Goal: Task Accomplishment & Management: Complete application form

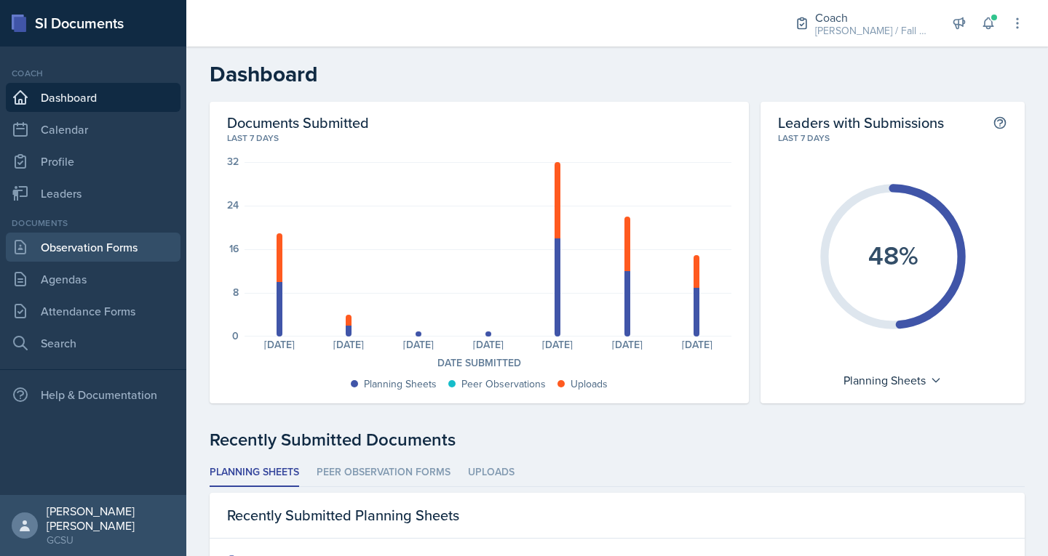
click at [129, 247] on link "Observation Forms" at bounding box center [93, 247] width 175 height 29
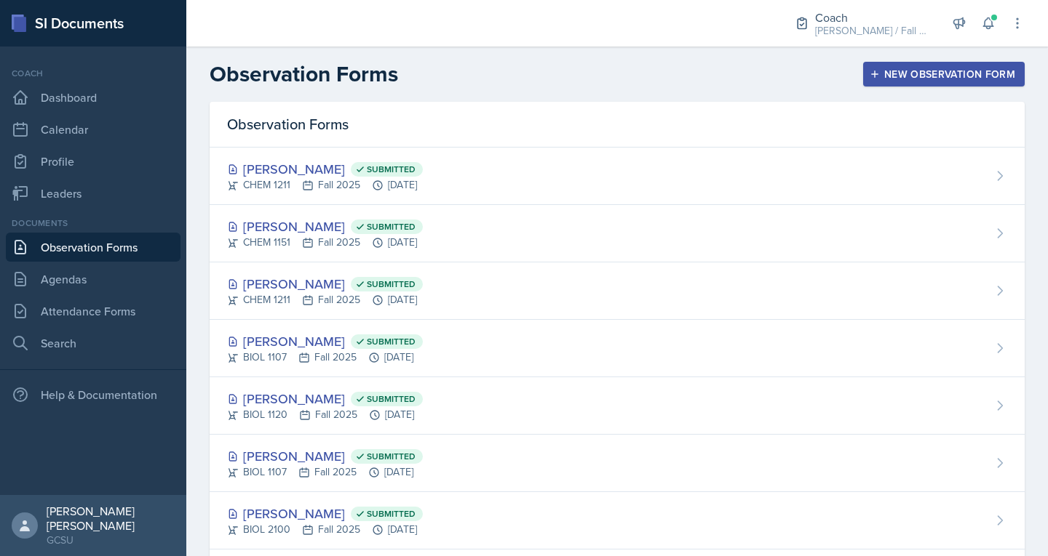
click at [908, 82] on button "New Observation Form" at bounding box center [943, 74] width 161 height 25
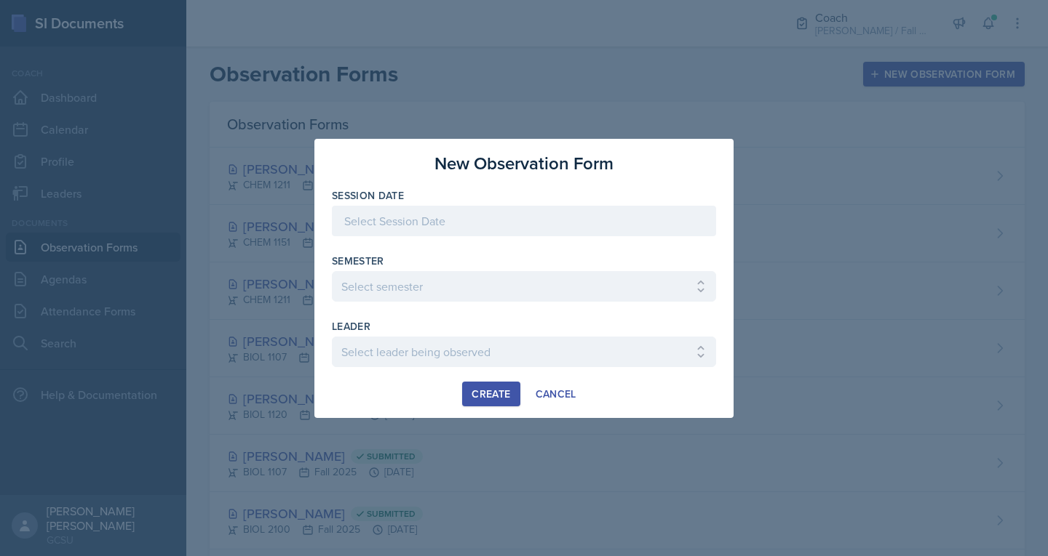
click at [523, 215] on div at bounding box center [524, 221] width 384 height 31
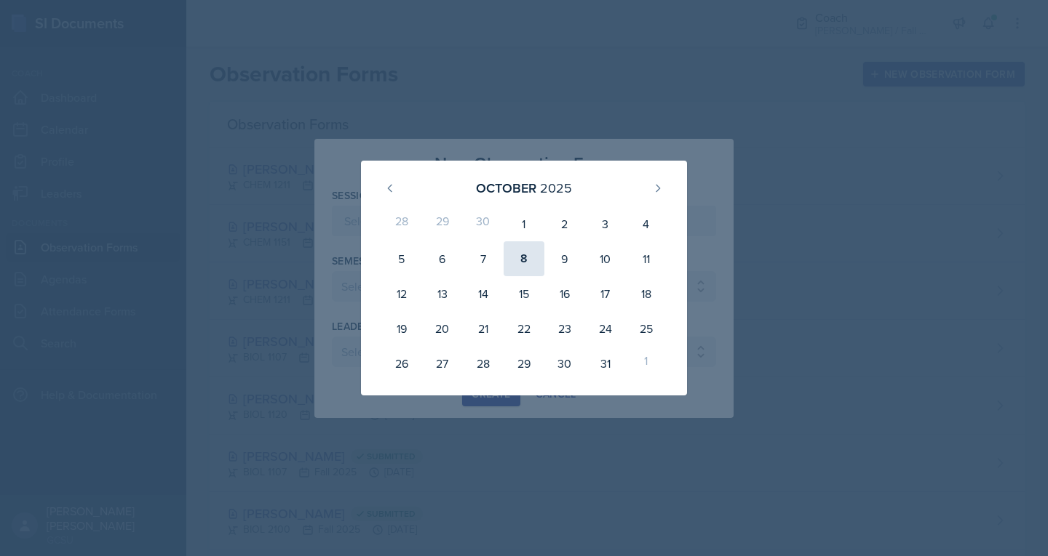
click at [527, 260] on div "8" at bounding box center [523, 259] width 41 height 35
type input "[DATE]"
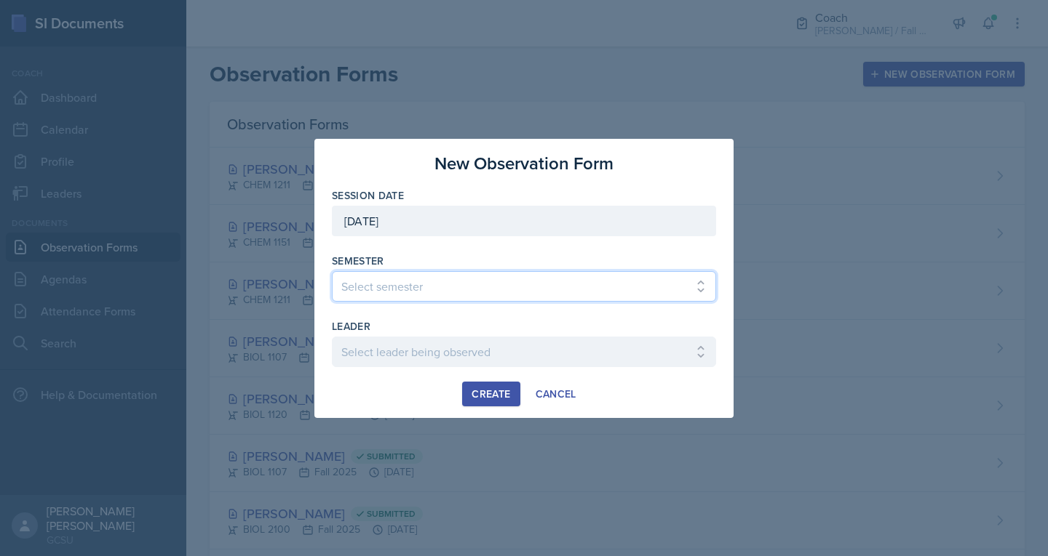
click at [446, 282] on select "Select semester All Spring 2020 Fall 2023 Spring 2019 Spring 2018 Fall 2017 Spr…" at bounding box center [524, 286] width 384 height 31
select select "986fdc3e-2246-4ffd-9cb8-78666de4ebed"
click at [332, 271] on select "Select semester All Spring 2020 Fall 2023 Spring 2019 Spring 2018 Fall 2017 Spr…" at bounding box center [524, 286] width 384 height 31
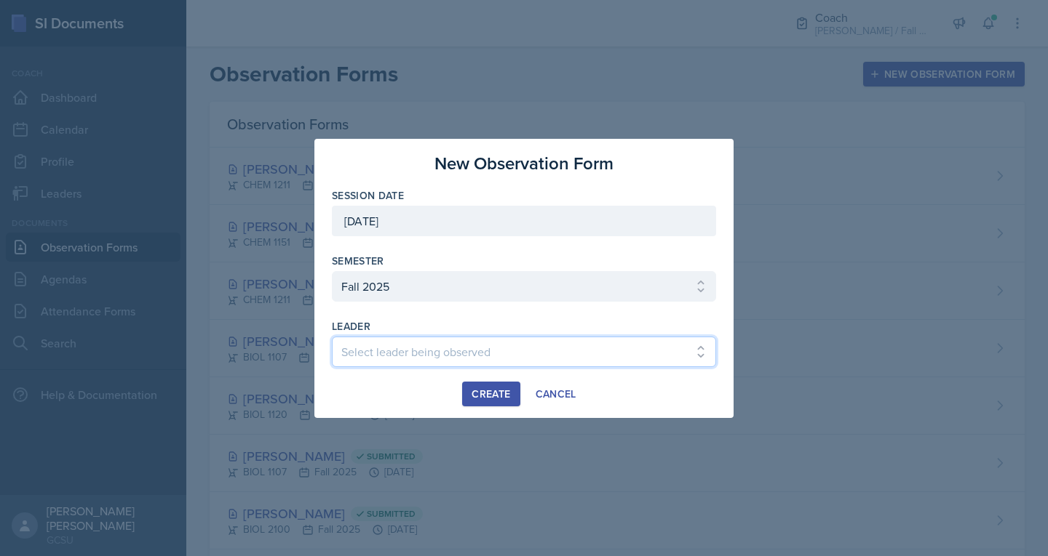
click at [383, 351] on select "Select leader being observed [PERSON_NAME] / MATH 1113 / [PERSON_NAME] [PERSON_…" at bounding box center [524, 352] width 384 height 31
select select "d7b17a61-652d-4450-9e5a-4ae50dd4a432"
click at [332, 337] on select "Select leader being observed [PERSON_NAME] / MATH 1113 / [PERSON_NAME] [PERSON_…" at bounding box center [524, 352] width 384 height 31
click at [481, 390] on div "Create" at bounding box center [490, 394] width 39 height 12
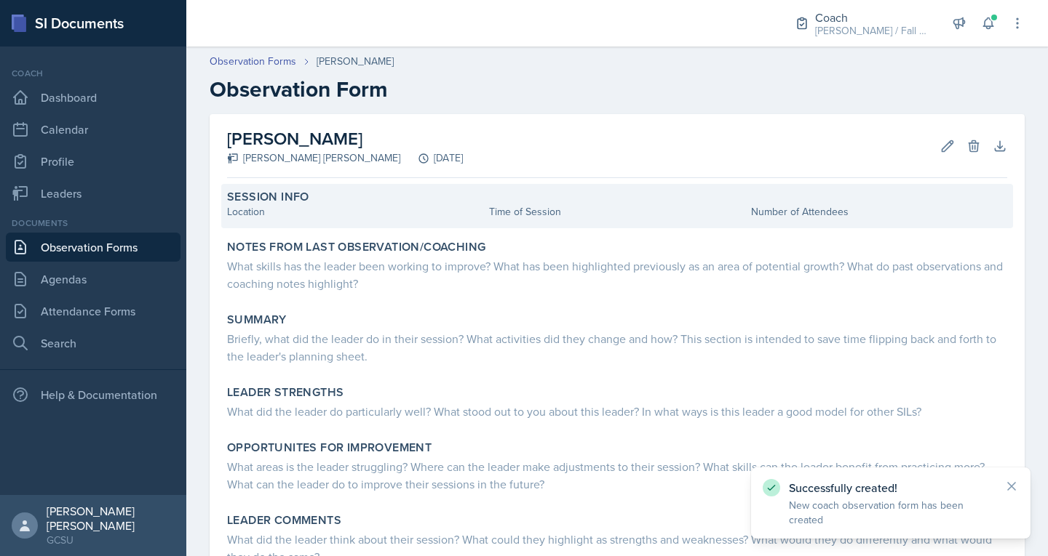
click at [302, 223] on div "Session Info Location Time of Session Number of Attendees" at bounding box center [616, 206] width 791 height 44
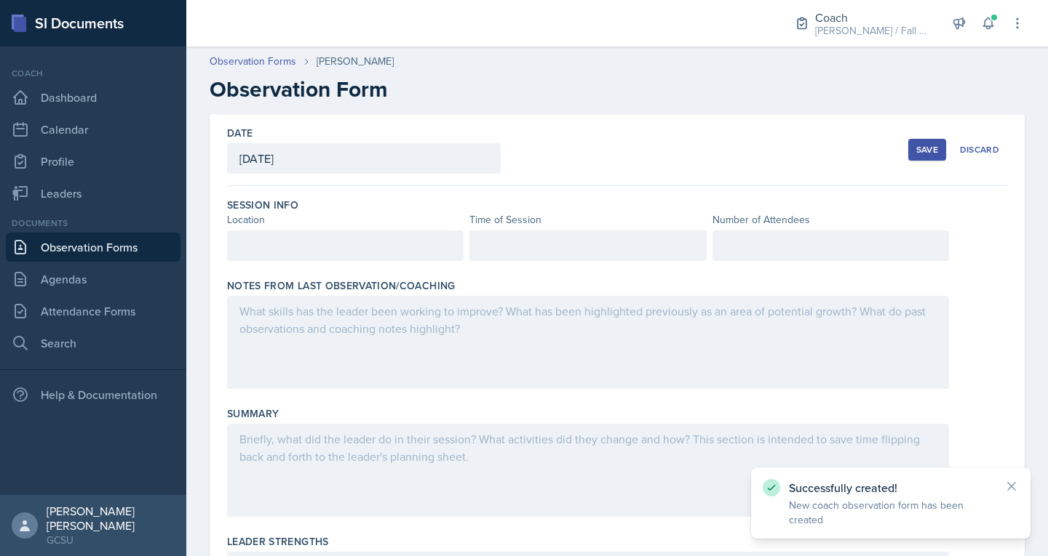
click at [286, 255] on div at bounding box center [345, 246] width 236 height 31
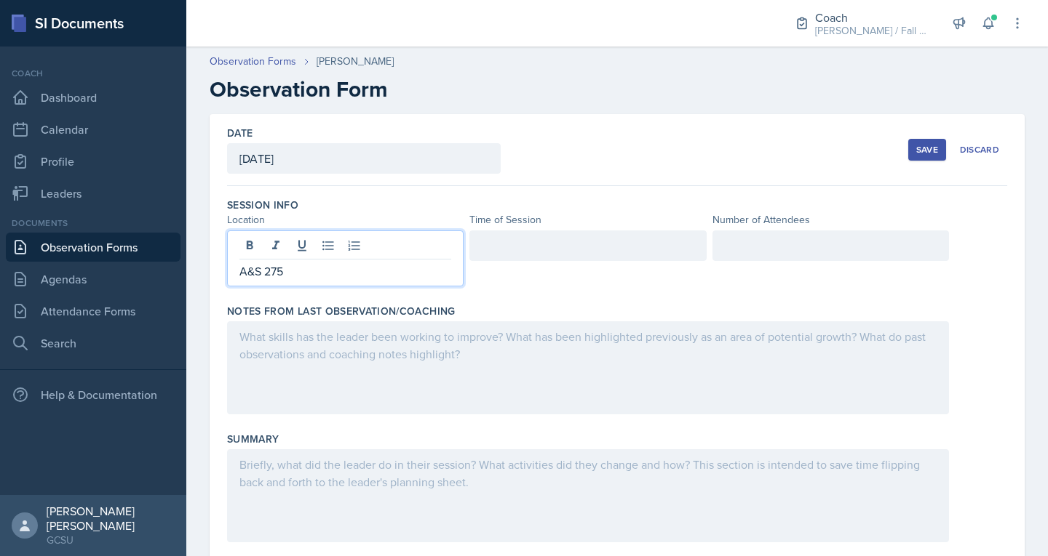
click at [485, 247] on div at bounding box center [587, 246] width 236 height 31
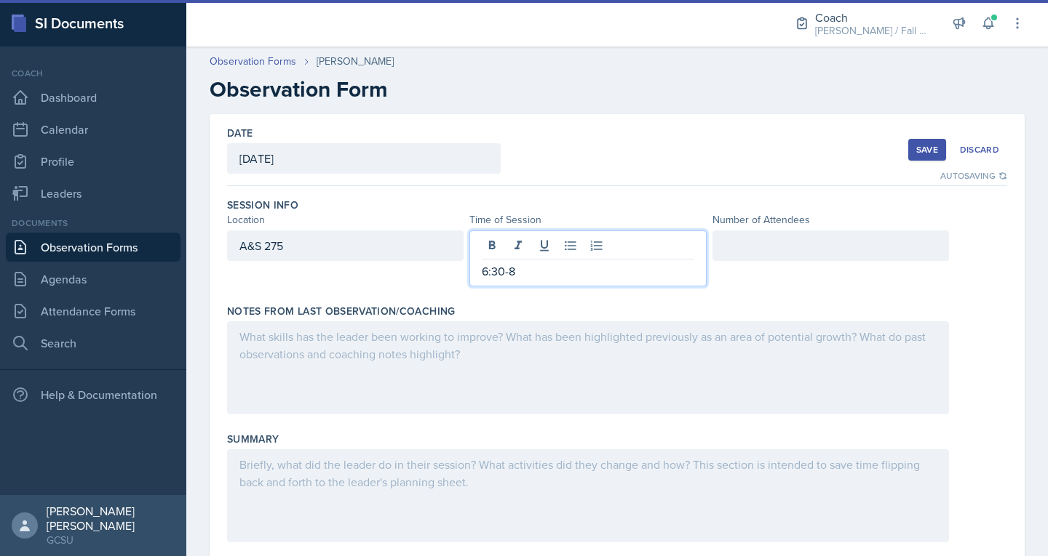
click at [722, 241] on div at bounding box center [830, 246] width 236 height 31
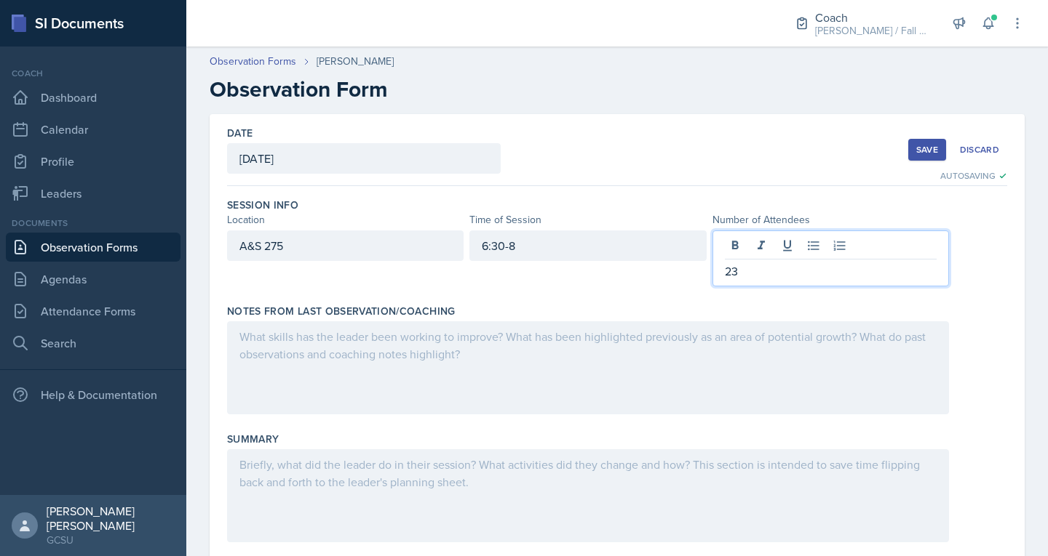
click at [513, 324] on div at bounding box center [588, 368] width 722 height 93
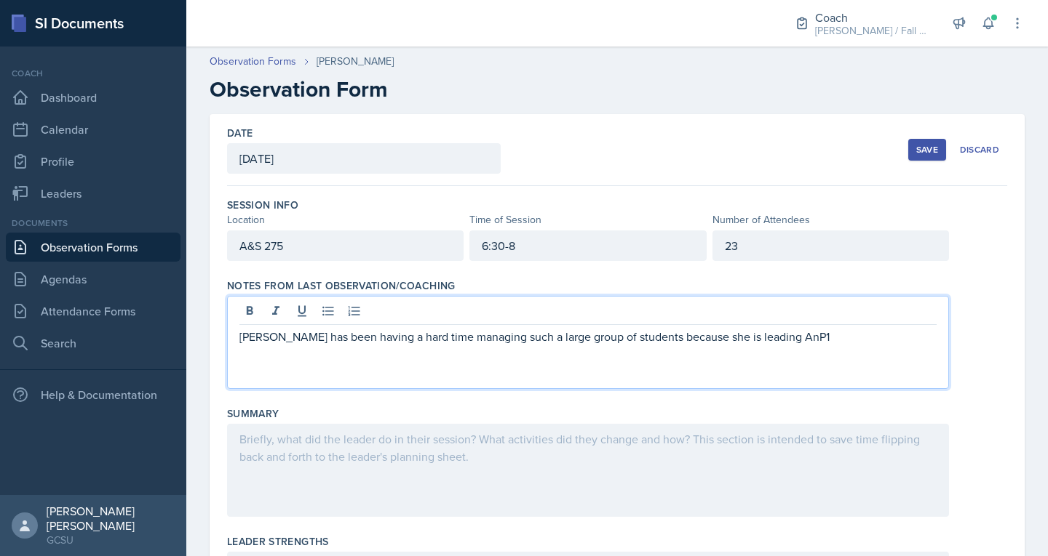
click at [767, 340] on p "[PERSON_NAME] has been having a hard time managing such a large group of studen…" at bounding box center [587, 336] width 697 height 17
click at [769, 339] on p "[PERSON_NAME] has been having a hard time managing such a large group of studen…" at bounding box center [587, 336] width 697 height 17
click at [780, 340] on p "[PERSON_NAME] has been having a hard time managing such a large group of studen…" at bounding box center [587, 336] width 697 height 17
click at [421, 452] on div at bounding box center [588, 470] width 722 height 93
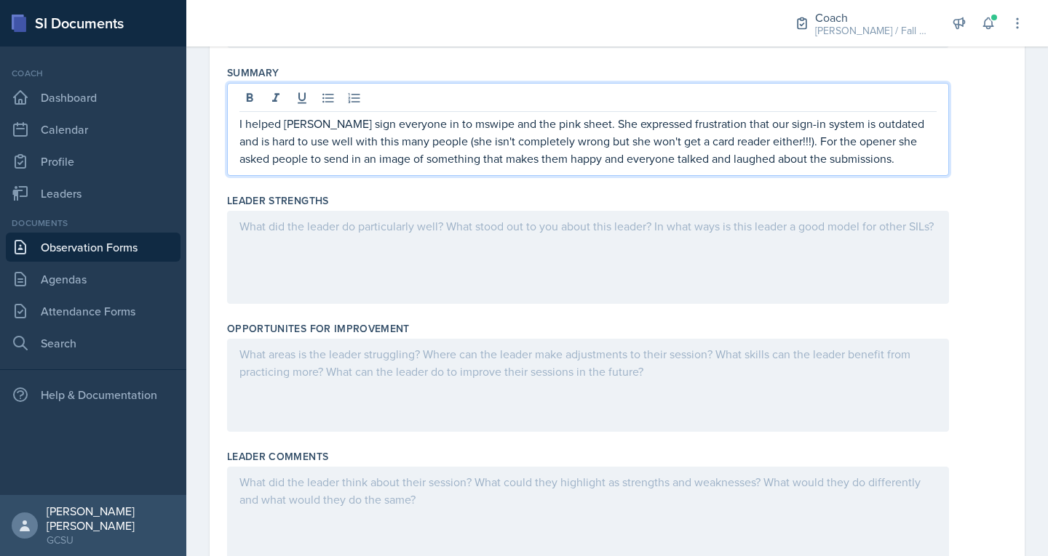
scroll to position [342, 0]
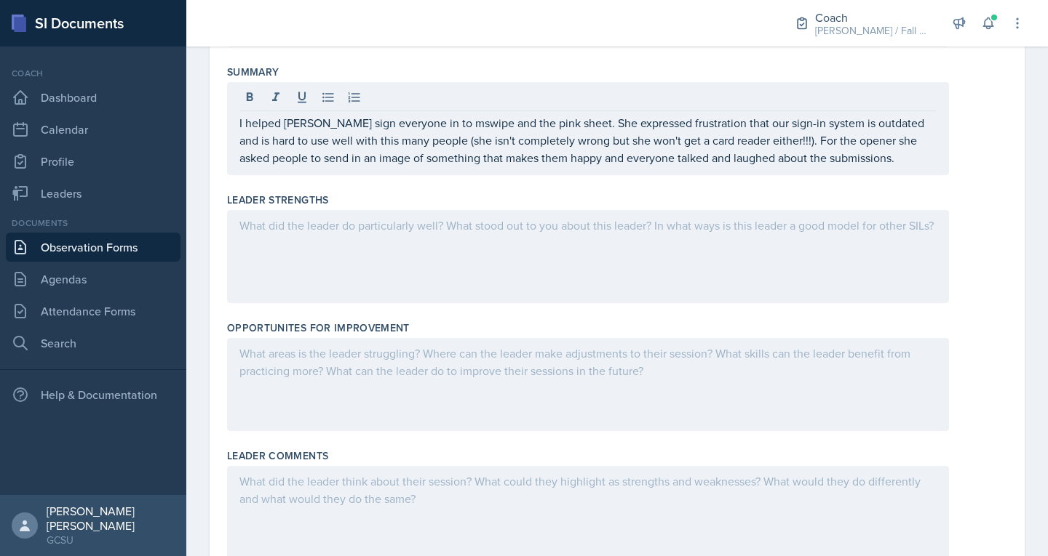
click at [891, 171] on div "I helped [PERSON_NAME] sign everyone in to mswipe and the pink sheet. She expre…" at bounding box center [588, 128] width 722 height 93
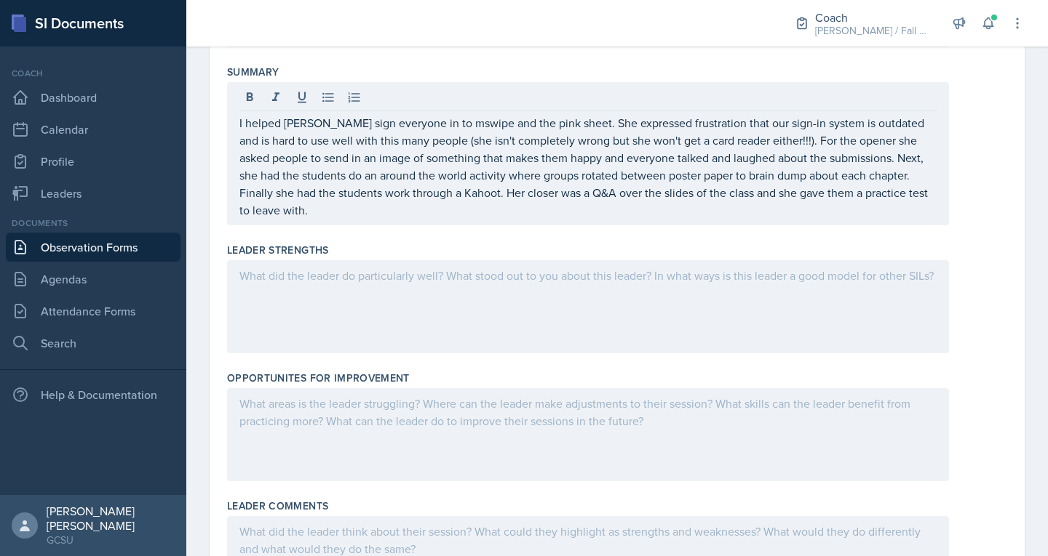
click at [365, 319] on div at bounding box center [588, 306] width 722 height 93
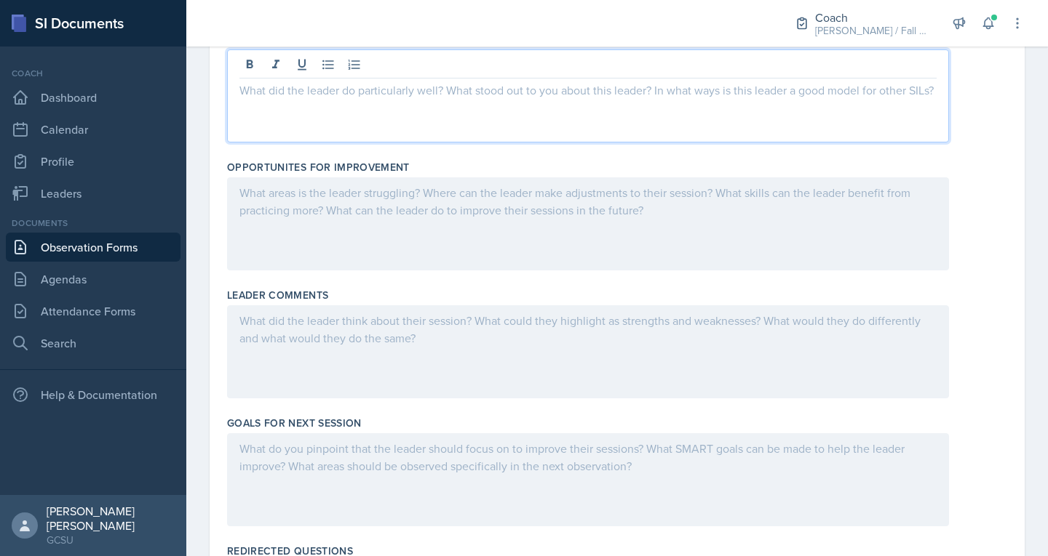
scroll to position [549, 0]
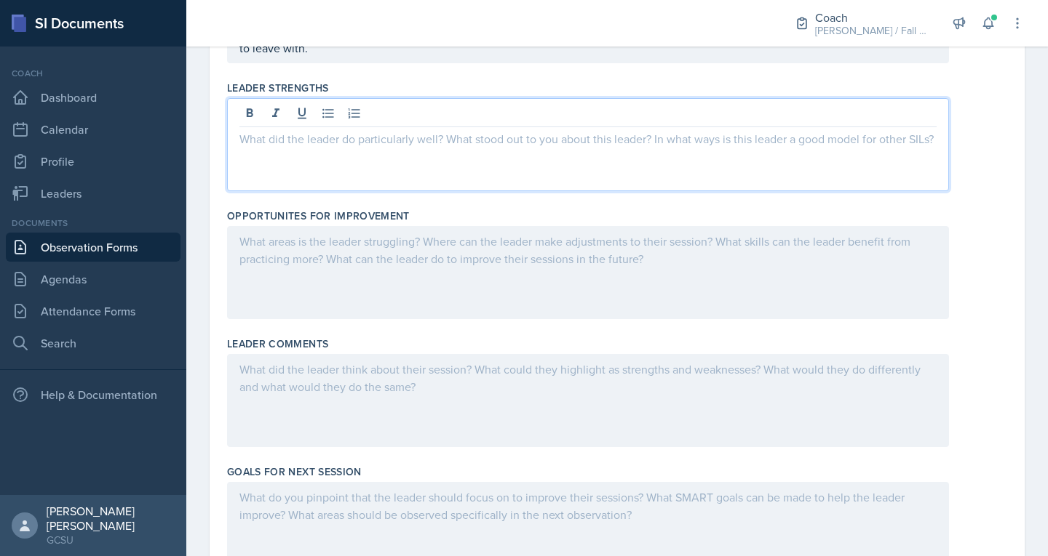
click at [303, 259] on div at bounding box center [588, 272] width 722 height 93
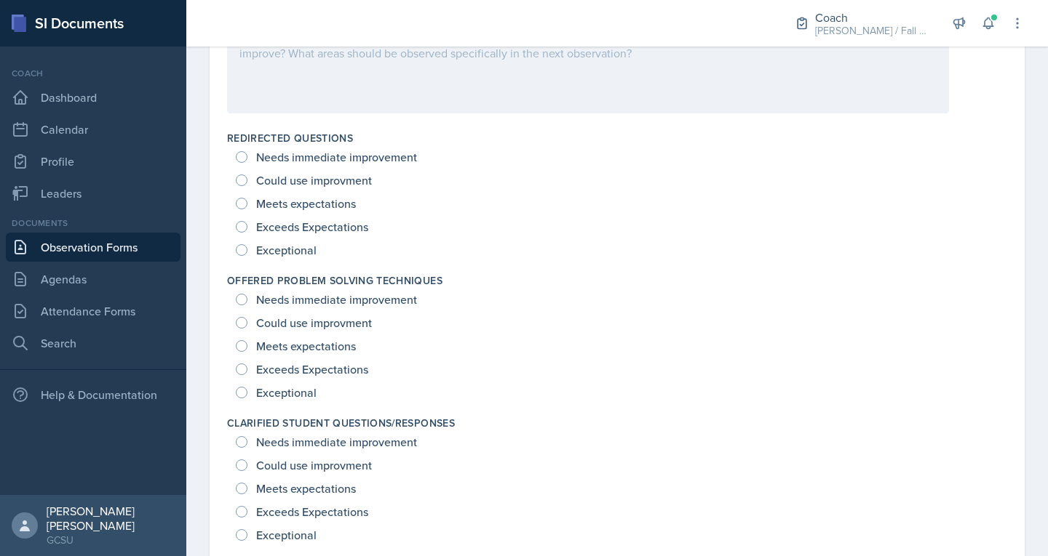
scroll to position [941, 0]
click at [407, 490] on div "Meets expectations" at bounding box center [617, 487] width 762 height 23
click at [645, 333] on div "Could use improvment" at bounding box center [617, 322] width 762 height 23
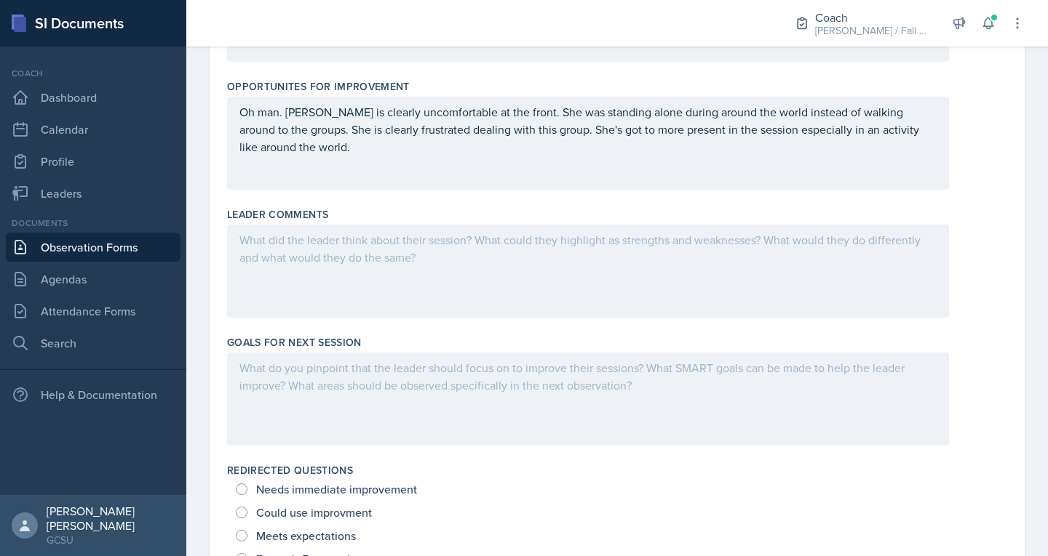
click at [335, 257] on div at bounding box center [588, 271] width 722 height 93
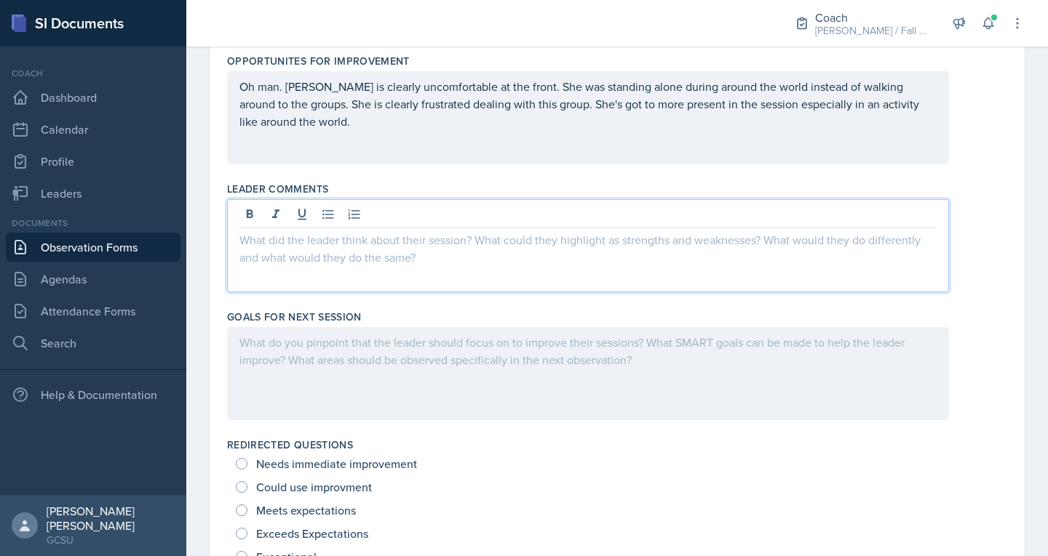
click at [320, 355] on div at bounding box center [588, 373] width 722 height 93
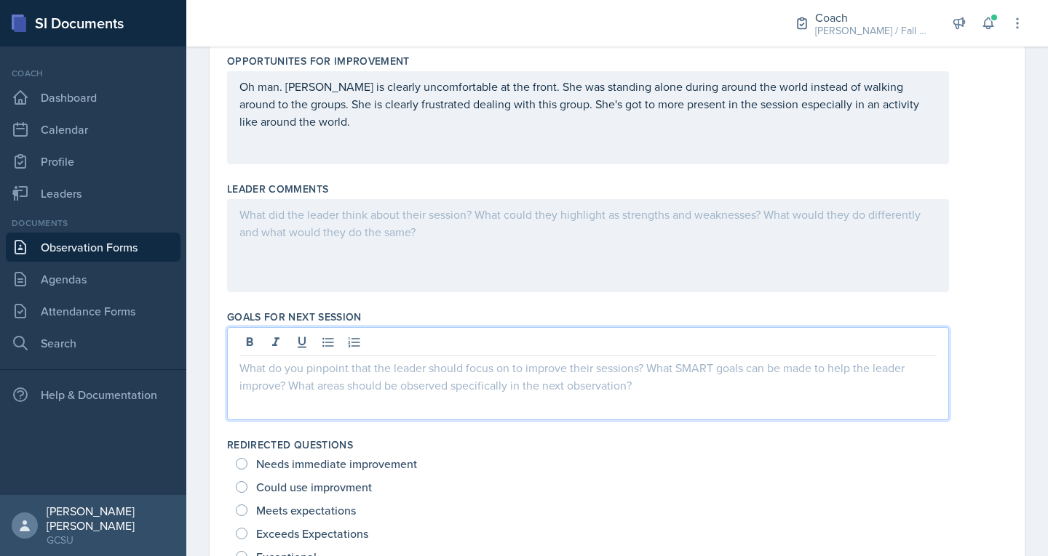
scroll to position [659, 0]
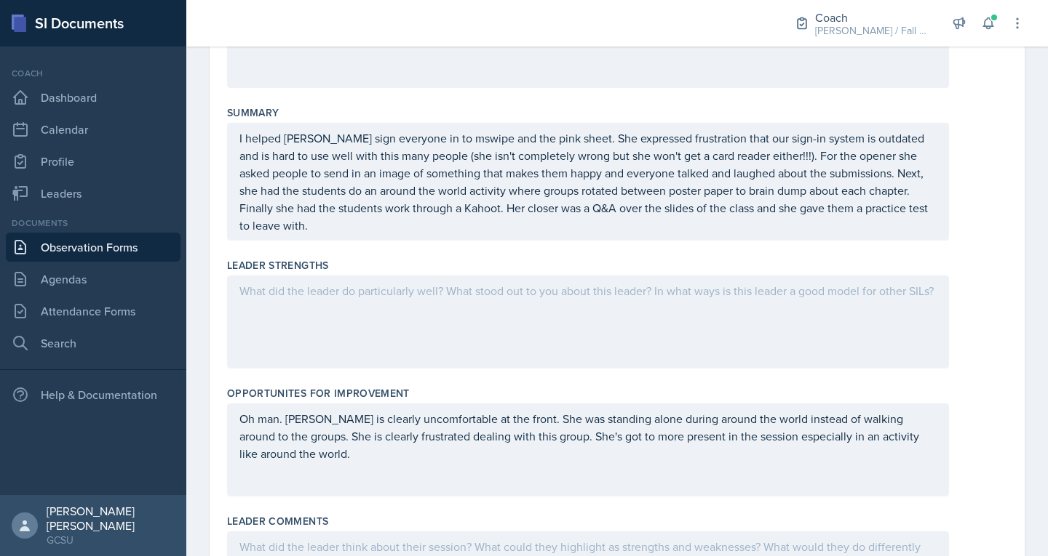
click at [313, 306] on div at bounding box center [588, 322] width 722 height 93
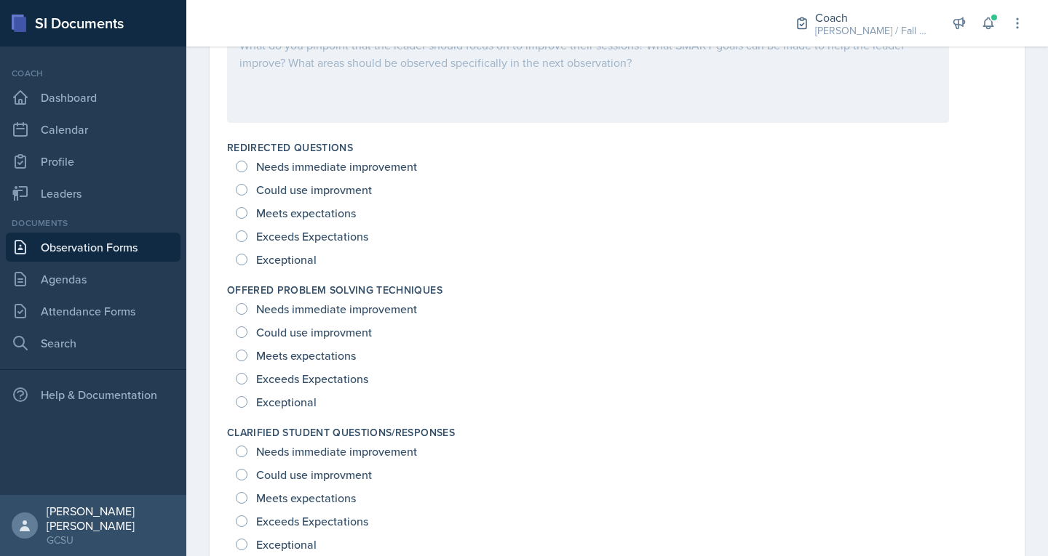
scroll to position [933, 0]
click at [304, 217] on span "Meets expectations" at bounding box center [306, 211] width 100 height 15
click at [247, 217] on input "Meets expectations" at bounding box center [242, 211] width 12 height 12
radio input "true"
click at [332, 372] on span "Exceeds Expectations" at bounding box center [312, 377] width 112 height 15
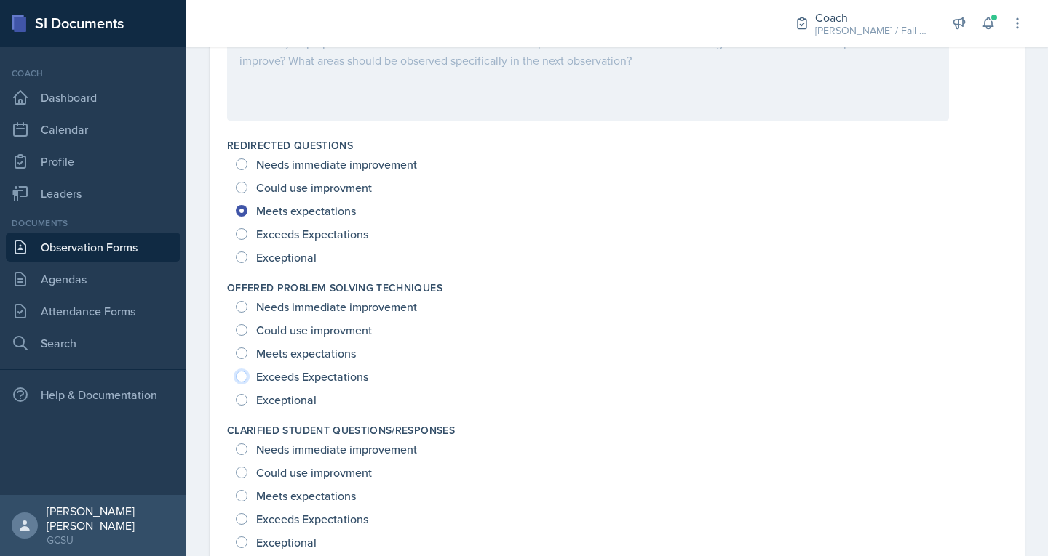
click at [247, 372] on input "Exceeds Expectations" at bounding box center [242, 377] width 12 height 12
radio input "true"
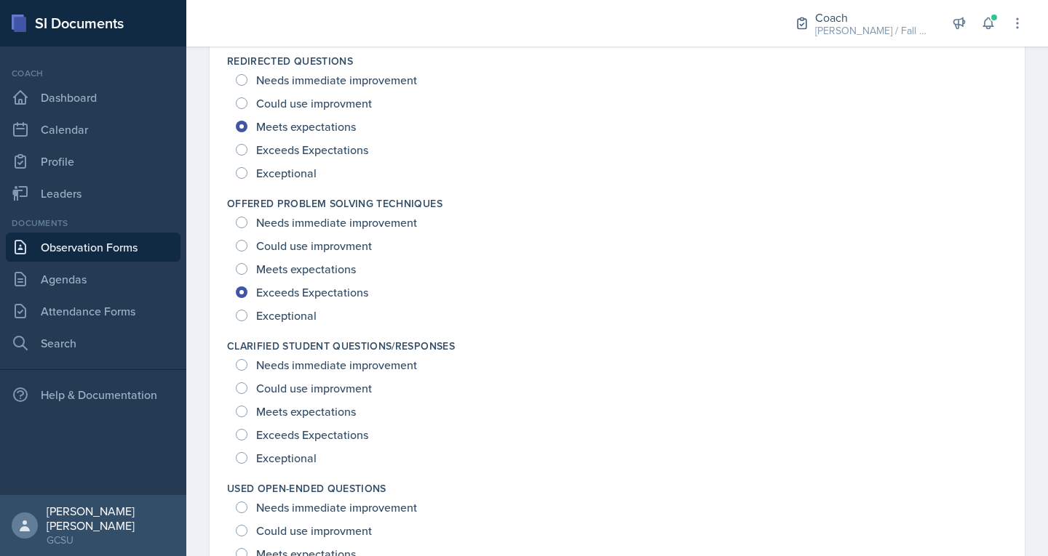
click at [295, 436] on span "Exceeds Expectations" at bounding box center [312, 435] width 112 height 15
click at [247, 436] on input "Exceeds Expectations" at bounding box center [242, 435] width 12 height 12
radio input "true"
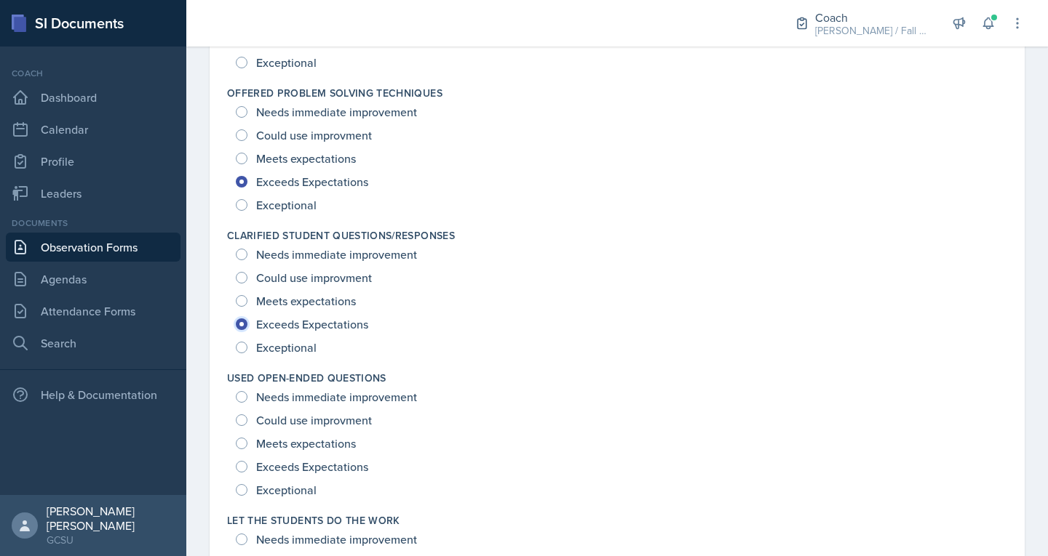
scroll to position [1146, 0]
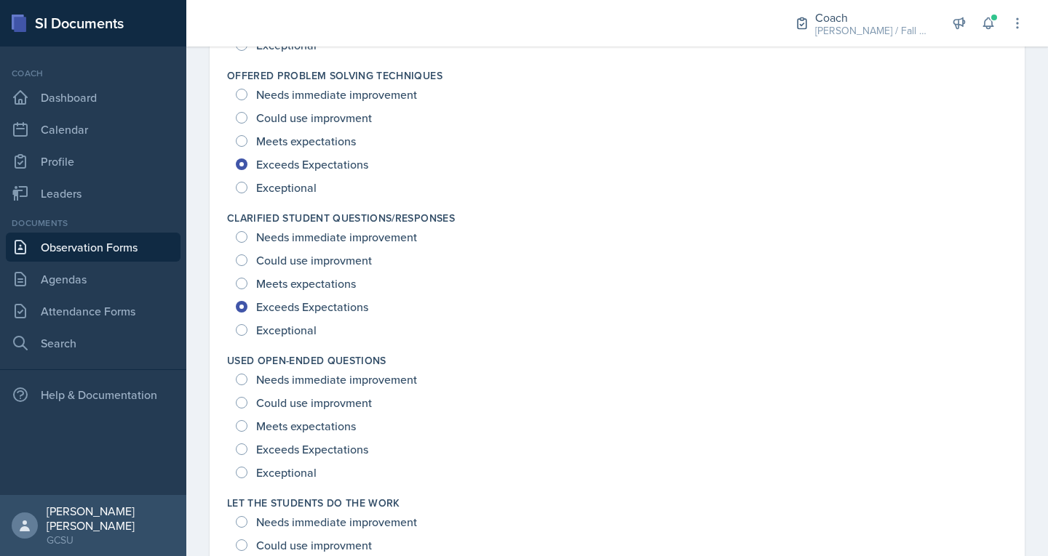
click at [280, 472] on span "Exceptional" at bounding box center [286, 473] width 60 height 15
click at [247, 472] on input "Exceptional" at bounding box center [242, 473] width 12 height 12
radio input "true"
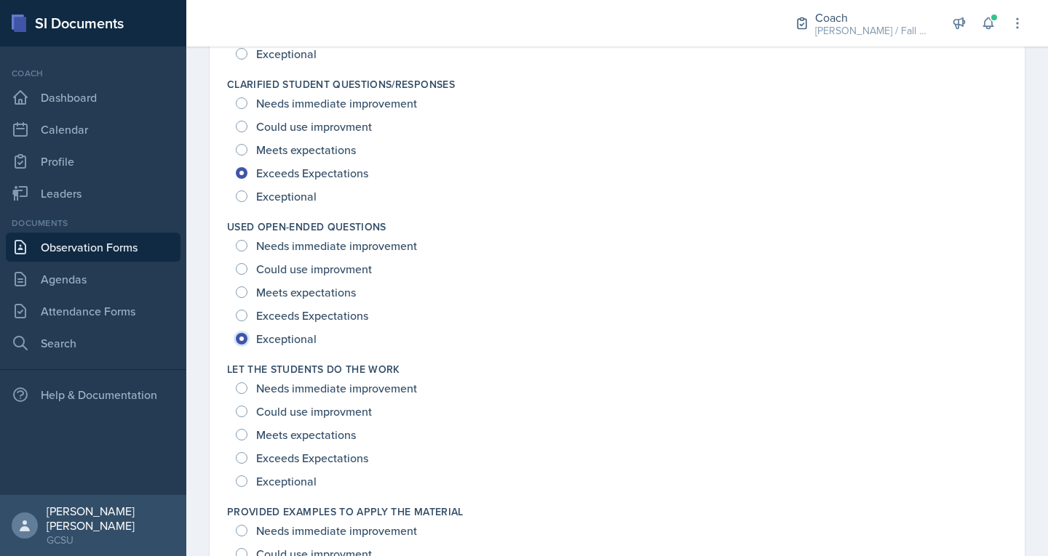
scroll to position [1283, 0]
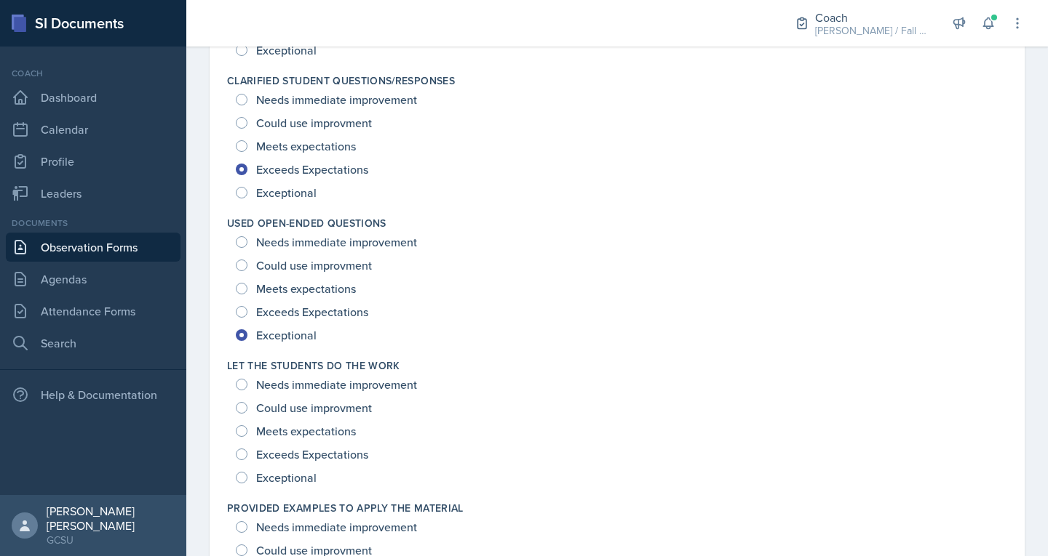
click at [292, 476] on span "Exceptional" at bounding box center [286, 478] width 60 height 15
click at [247, 476] on input "Exceptional" at bounding box center [242, 478] width 12 height 12
radio input "true"
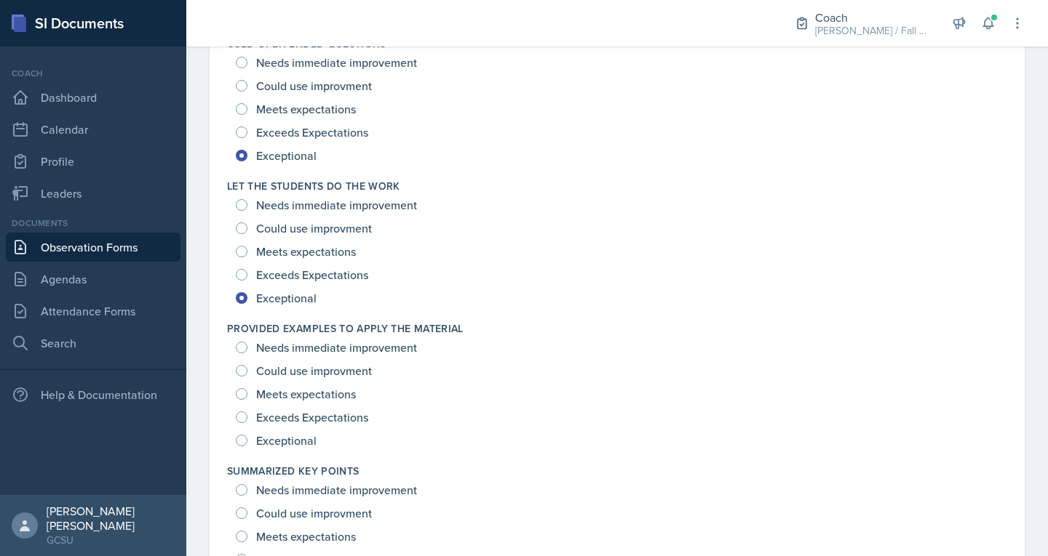
click at [295, 447] on span "Exceptional" at bounding box center [286, 441] width 60 height 15
click at [247, 447] on input "Exceptional" at bounding box center [242, 441] width 12 height 12
radio input "true"
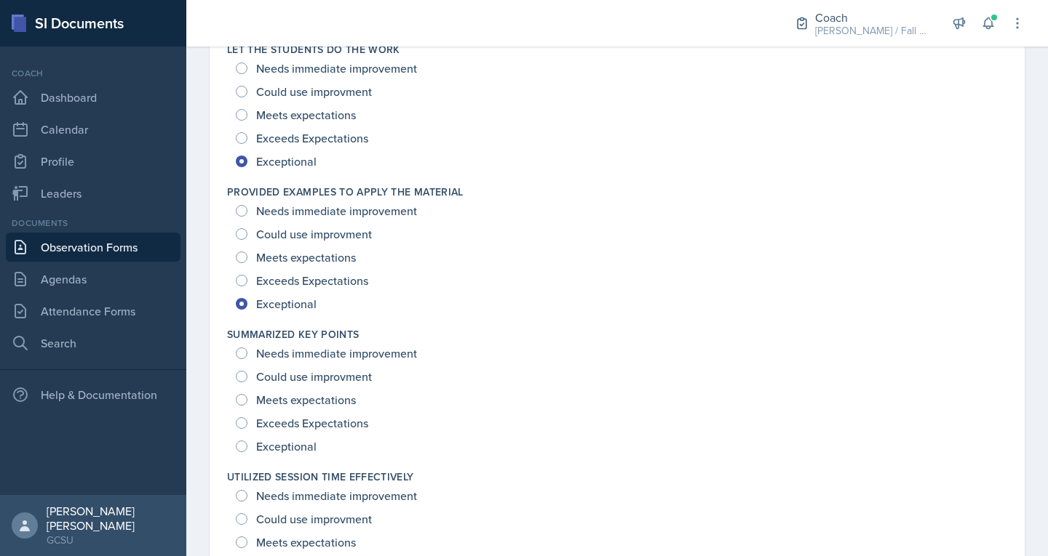
click at [299, 420] on span "Exceeds Expectations" at bounding box center [312, 423] width 112 height 15
click at [247, 420] on input "Exceeds Expectations" at bounding box center [242, 424] width 12 height 12
radio input "true"
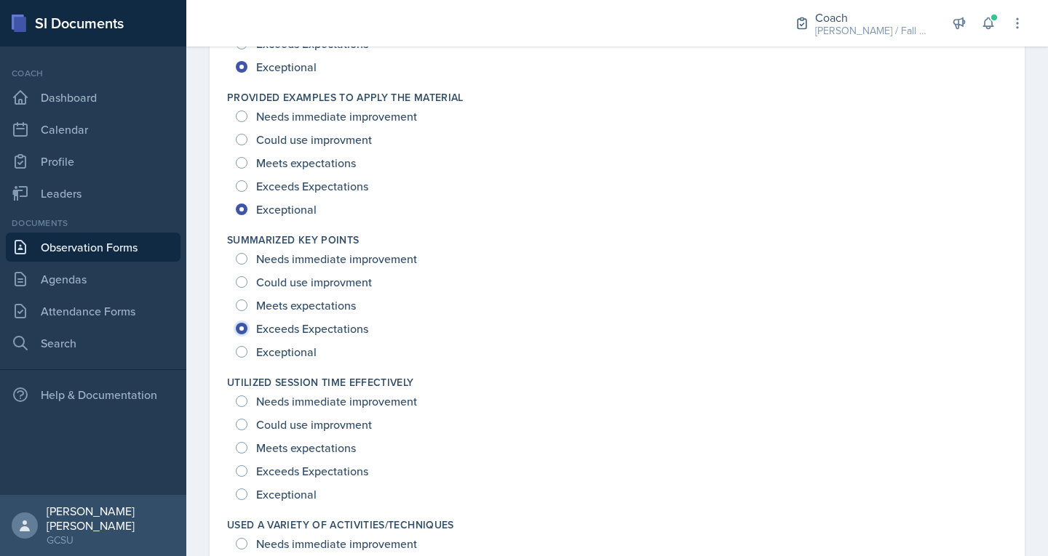
scroll to position [1695, 0]
click at [287, 493] on span "Exceptional" at bounding box center [286, 494] width 60 height 15
click at [247, 493] on input "Exceptional" at bounding box center [242, 494] width 12 height 12
radio input "true"
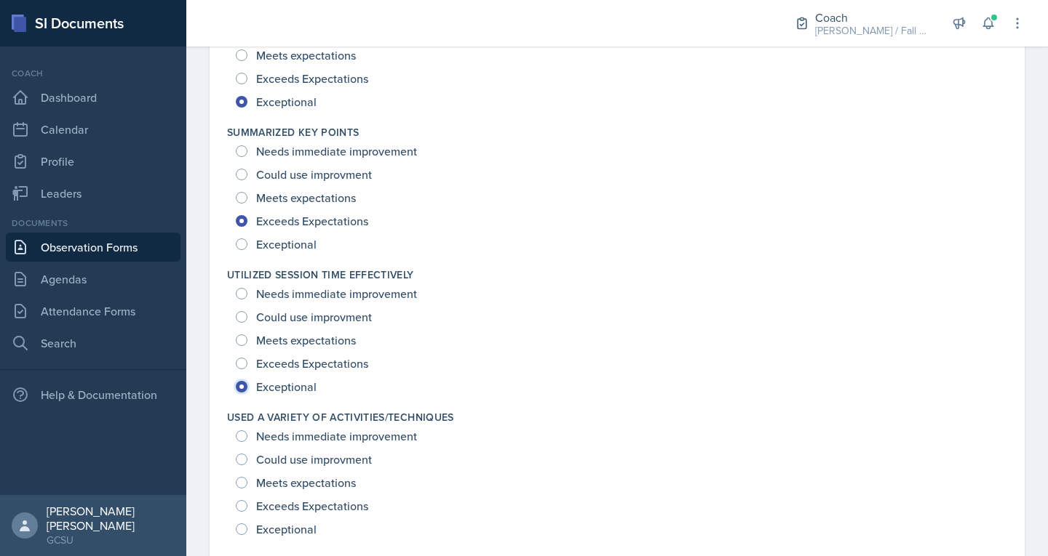
scroll to position [1803, 0]
click at [306, 480] on span "Meets expectations" at bounding box center [306, 482] width 100 height 15
click at [247, 480] on input "Meets expectations" at bounding box center [242, 482] width 12 height 12
radio input "true"
click at [303, 494] on div "Exceeds Expectations" at bounding box center [303, 505] width 135 height 23
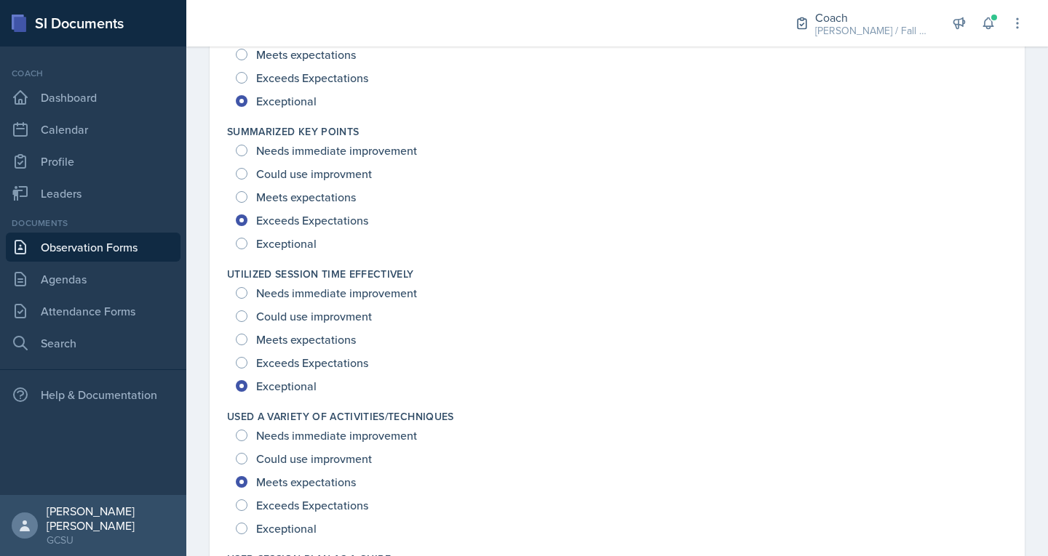
click at [300, 499] on span "Exceeds Expectations" at bounding box center [312, 505] width 112 height 15
click at [247, 500] on input "Exceeds Expectations" at bounding box center [242, 506] width 12 height 12
radio input "true"
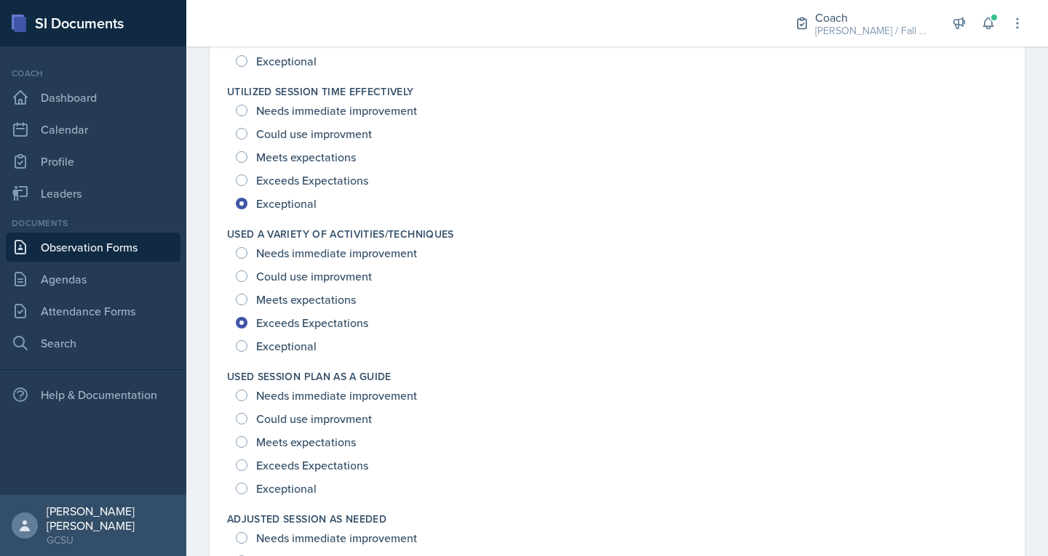
click at [292, 482] on span "Exceptional" at bounding box center [286, 489] width 60 height 15
click at [247, 483] on input "Exceptional" at bounding box center [242, 489] width 12 height 12
radio input "true"
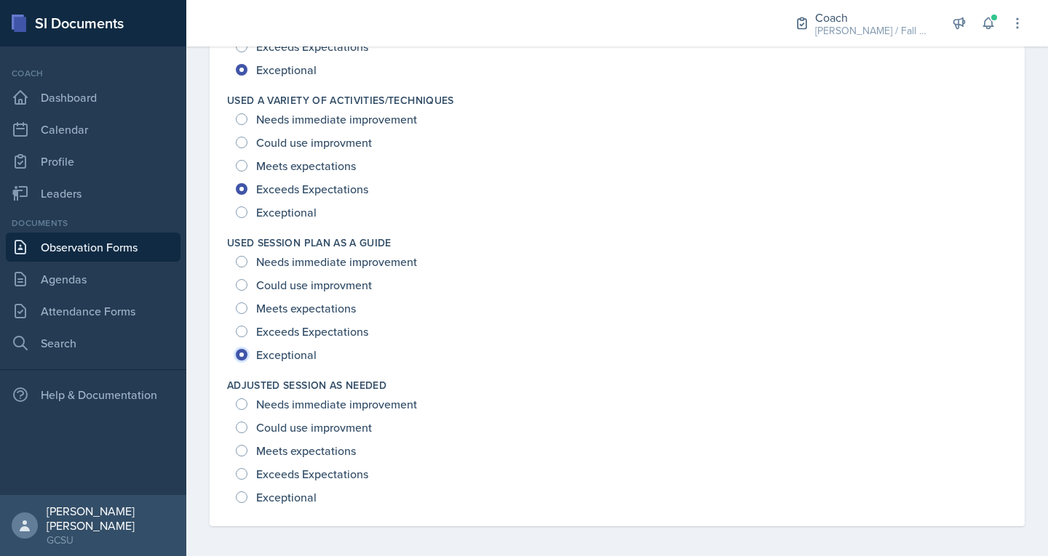
scroll to position [2120, 0]
click at [290, 497] on span "Exceptional" at bounding box center [286, 497] width 60 height 15
click at [247, 497] on input "Exceptional" at bounding box center [242, 497] width 12 height 12
radio input "true"
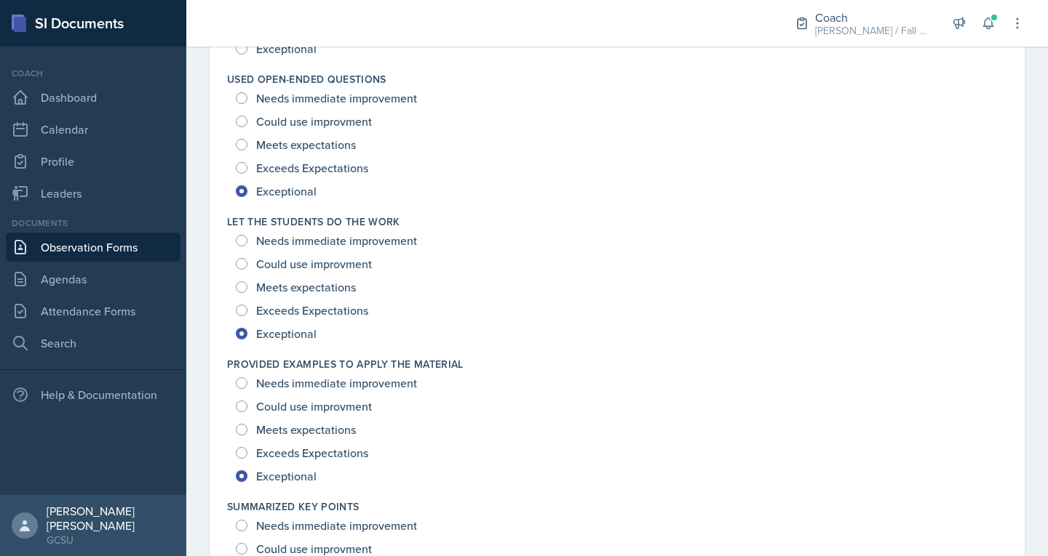
scroll to position [1427, 0]
click at [290, 497] on div "Summarized Key Points Needs immediate improvement Could use improvment Meets ex…" at bounding box center [617, 566] width 780 height 143
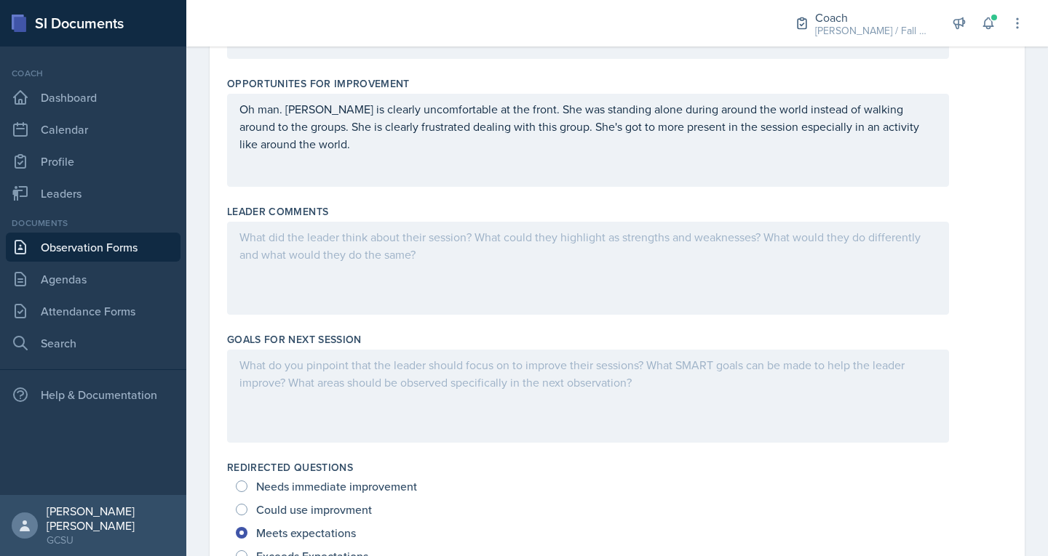
click at [340, 274] on div at bounding box center [588, 268] width 722 height 93
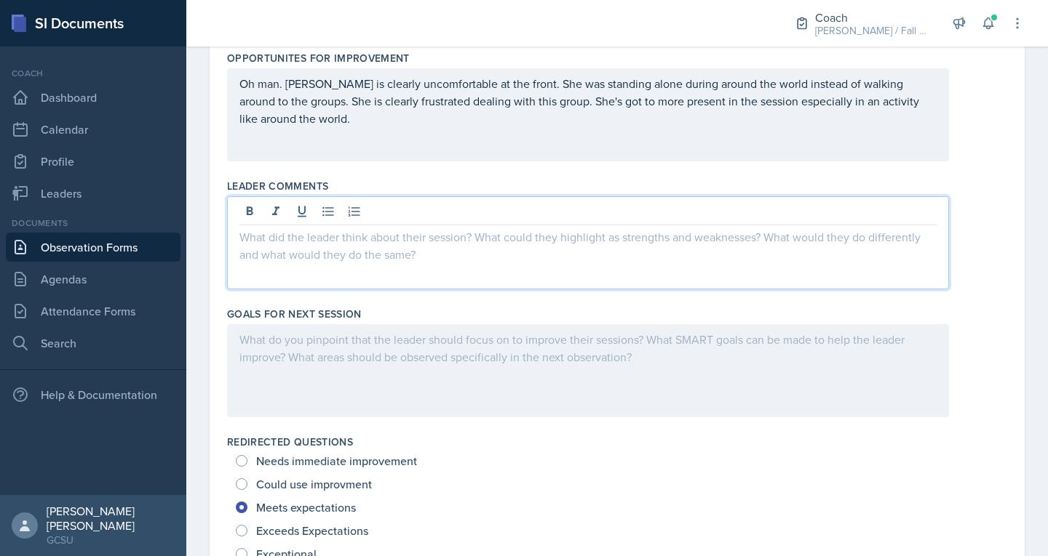
click at [379, 131] on div "Oh man. [PERSON_NAME] is clearly uncomfortable at the front. She was standing a…" at bounding box center [588, 114] width 722 height 93
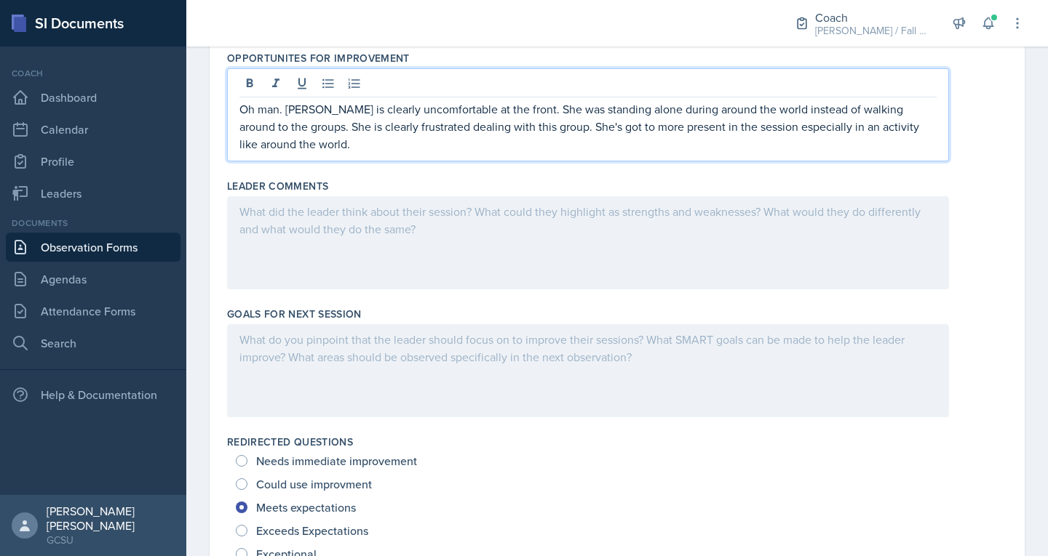
scroll to position [662, 0]
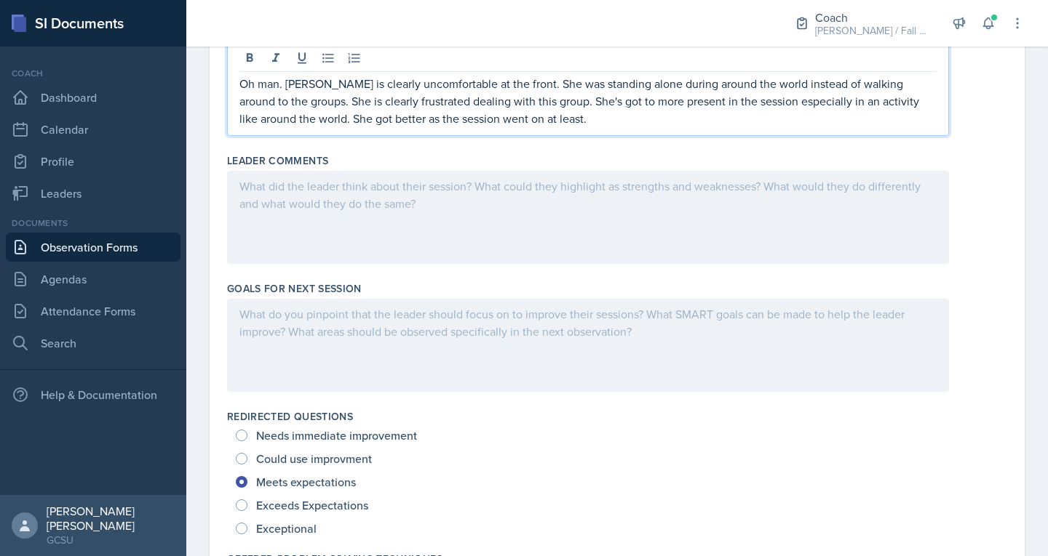
click at [365, 204] on div at bounding box center [588, 217] width 722 height 93
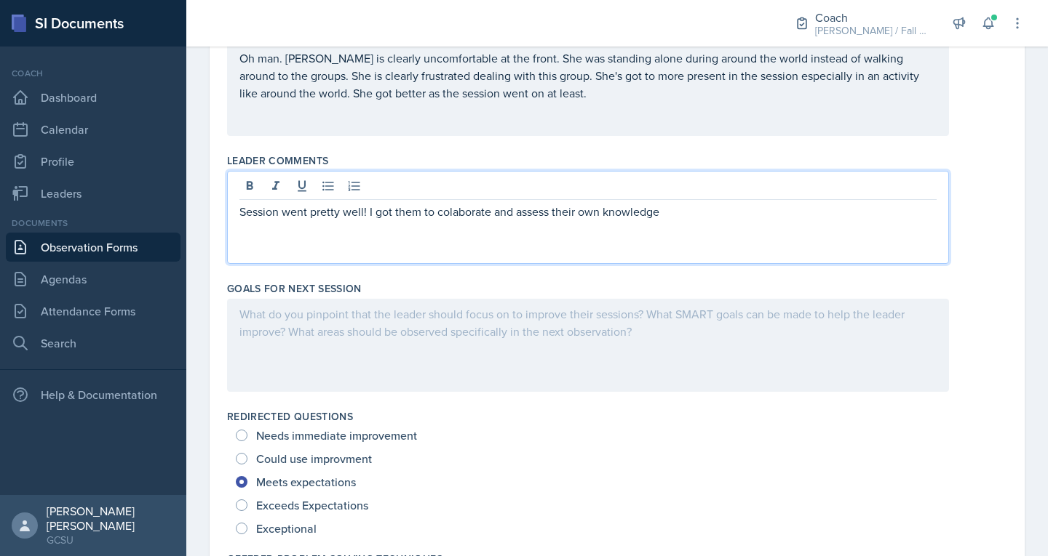
click at [416, 214] on p "Session went pretty well! I got them to colaborate and assess their own knowled…" at bounding box center [587, 211] width 697 height 17
click at [450, 220] on p "Session went pretty well! I got them to colaborate and assess their own knowled…" at bounding box center [587, 211] width 697 height 17
click at [455, 218] on p "Session went pretty well! I got them to colaborate and assess their own knowled…" at bounding box center [587, 211] width 697 height 17
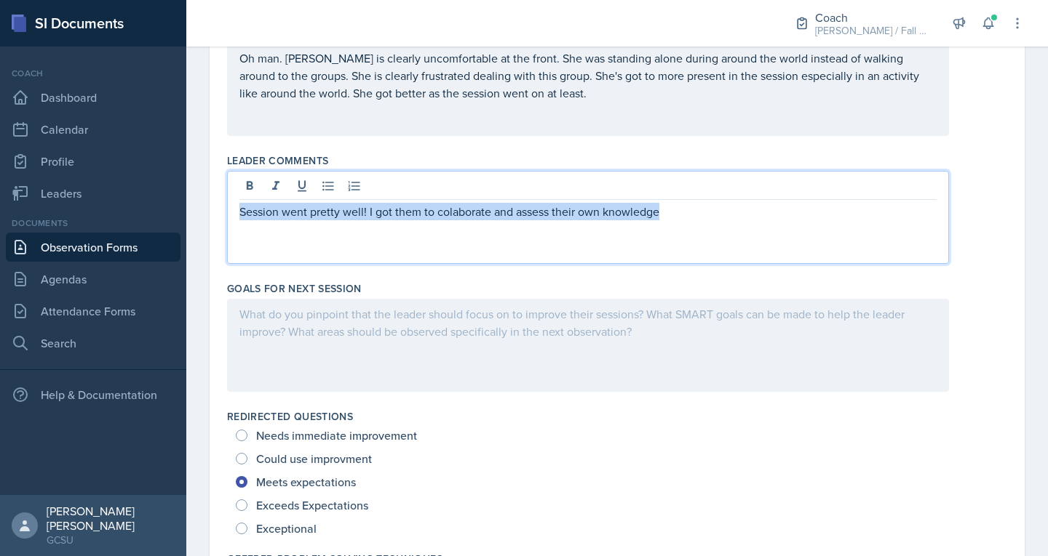
drag, startPoint x: 455, startPoint y: 218, endPoint x: 431, endPoint y: 218, distance: 24.0
click at [431, 218] on p "Session went pretty well! I got them to colaborate and assess their own knowled…" at bounding box center [587, 211] width 697 height 17
click at [446, 218] on p "Session went pretty well! I got them to colaborate and assess their own knowled…" at bounding box center [587, 211] width 697 height 17
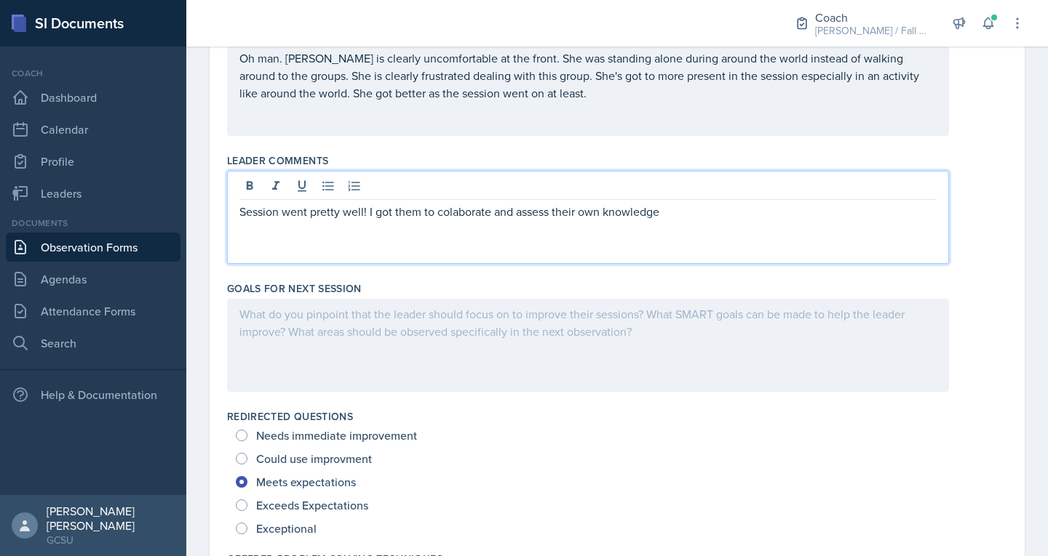
click at [451, 215] on p "Session went pretty well! I got them to colaborate and assess their own knowled…" at bounding box center [587, 211] width 697 height 17
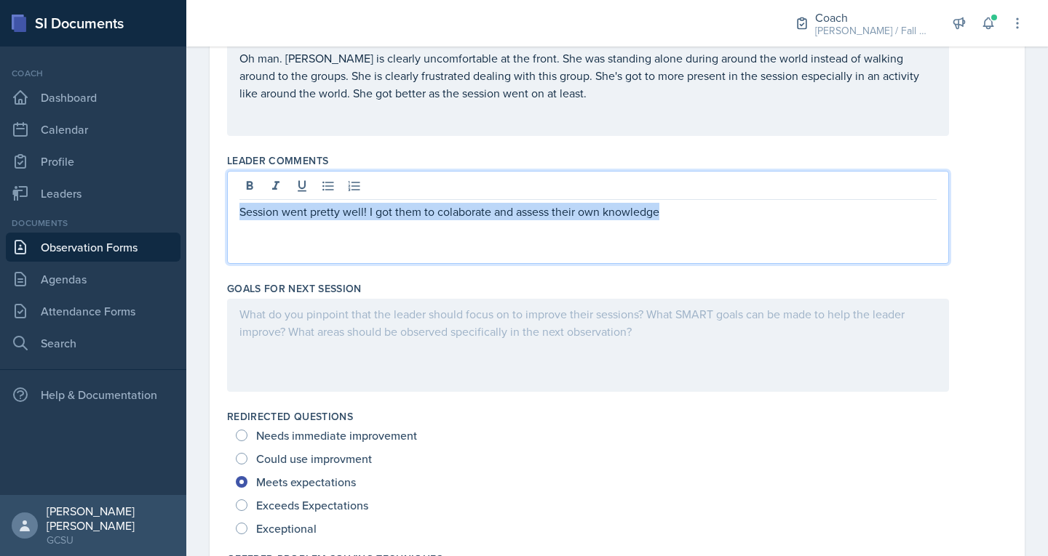
click at [451, 215] on p "Session went pretty well! I got them to colaborate and assess their own knowled…" at bounding box center [587, 211] width 697 height 17
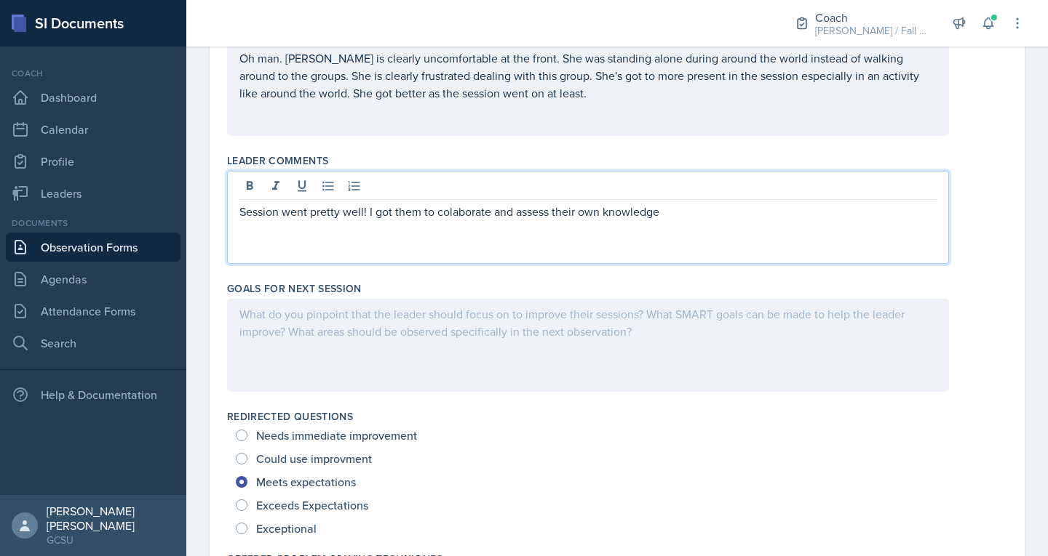
click at [459, 228] on div "Session went pretty well! I got them to colaborate and assess their own knowled…" at bounding box center [588, 217] width 722 height 93
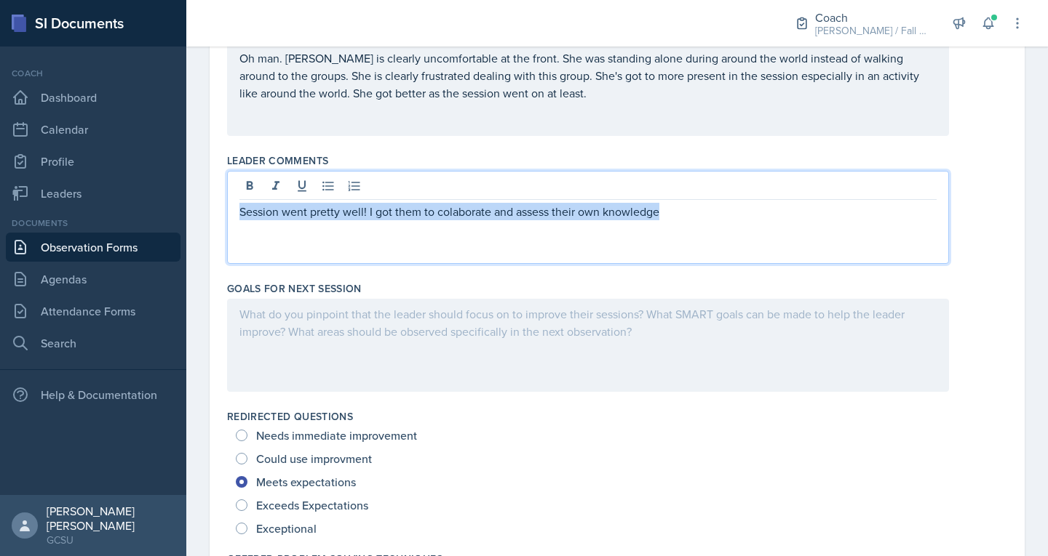
click at [459, 213] on p "Session went pretty well! I got them to colaborate and assess their own knowled…" at bounding box center [587, 211] width 697 height 17
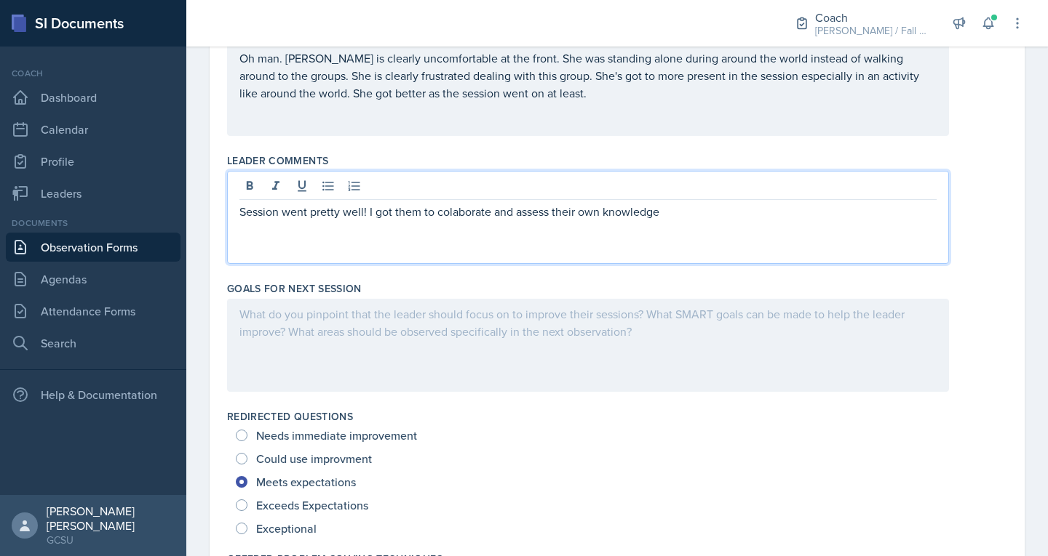
click at [481, 215] on p "Session went pretty well! I got them to colaborate and assess their own knowled…" at bounding box center [587, 211] width 697 height 17
click at [680, 212] on p "Session went pretty well! I got them to collaborate and assess their own knowle…" at bounding box center [587, 211] width 697 height 17
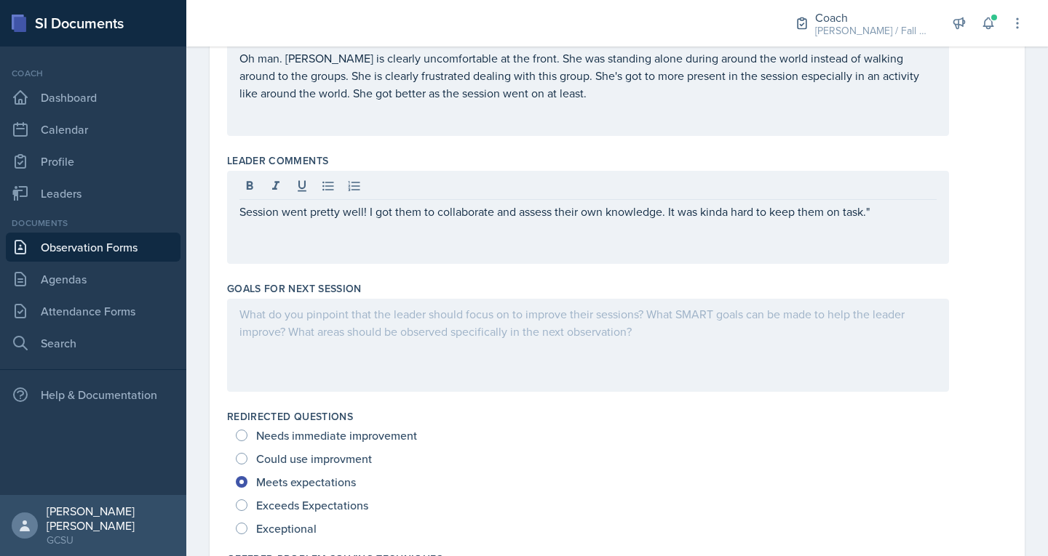
click at [239, 213] on div "Session went pretty well! I got them to collaborate and assess their own knowle…" at bounding box center [588, 217] width 722 height 93
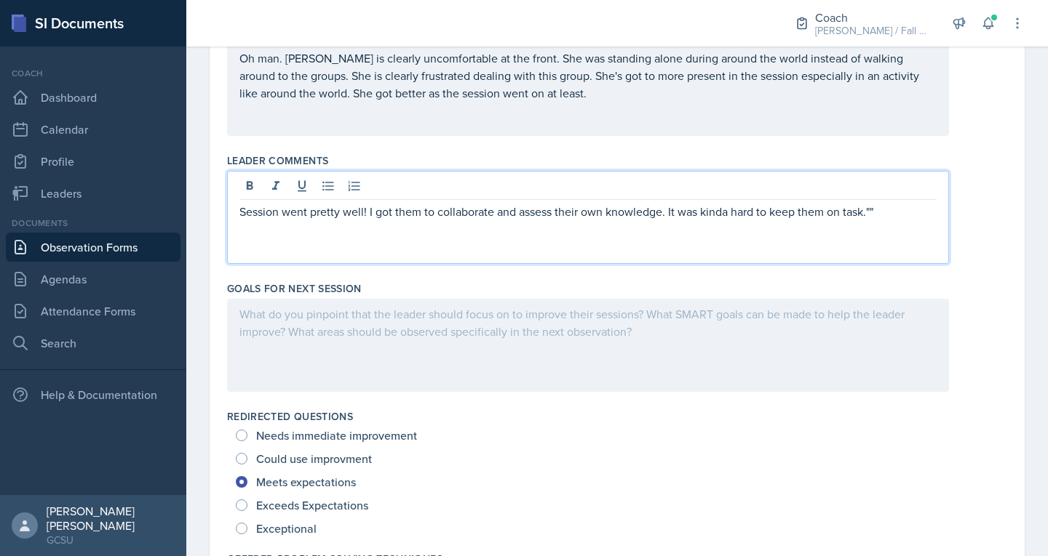
click at [239, 213] on div "Session went pretty well! I got them to collaborate and assess their own knowle…" at bounding box center [588, 217] width 722 height 93
click at [247, 215] on p "Session went pretty well! I got them to collaborate and assess their own knowle…" at bounding box center [587, 211] width 697 height 17
click at [241, 215] on p "Session went pretty well! I got them to collaborate and assess their own knowle…" at bounding box center [587, 211] width 697 height 17
click at [893, 208] on p ""Session went pretty well! I got them to collaborate and assess their own knowl…" at bounding box center [587, 211] width 697 height 17
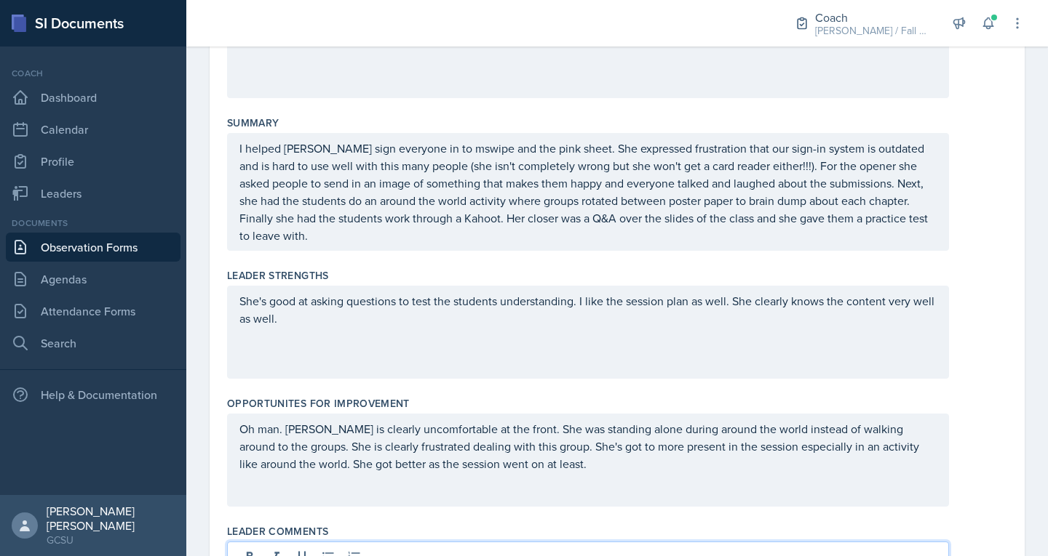
scroll to position [292, 0]
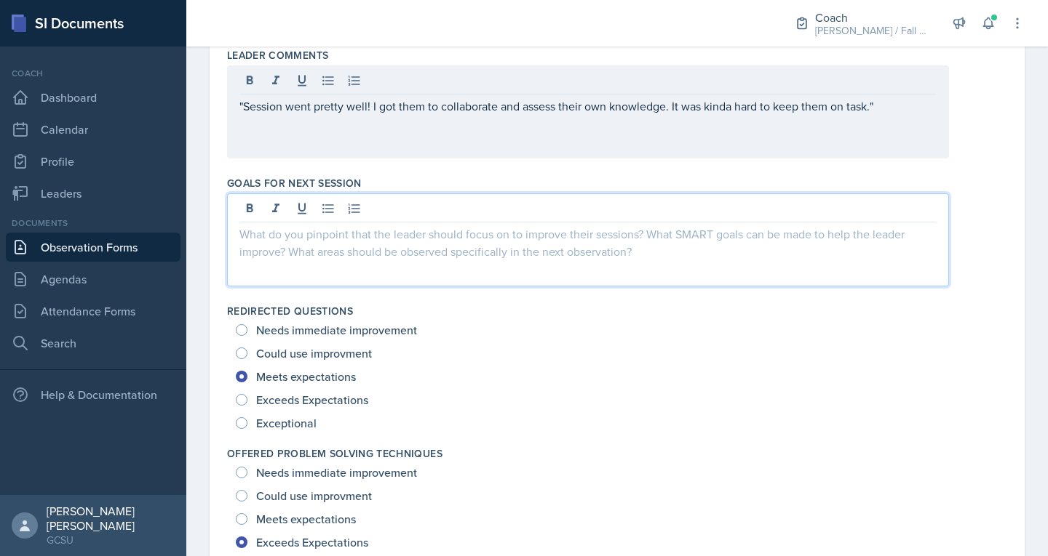
click at [460, 226] on p at bounding box center [587, 234] width 697 height 17
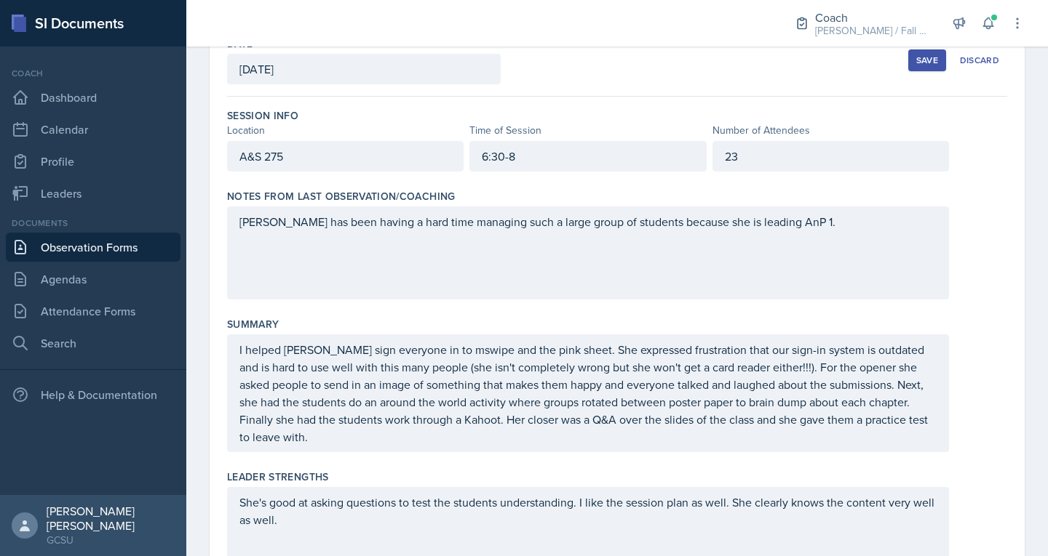
scroll to position [0, 0]
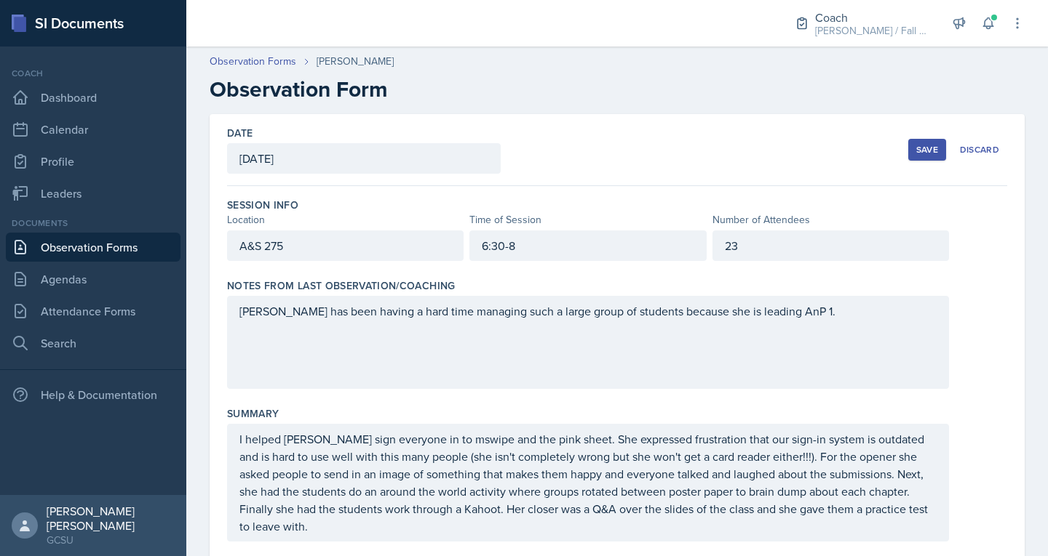
click at [916, 149] on div "Save" at bounding box center [927, 150] width 22 height 12
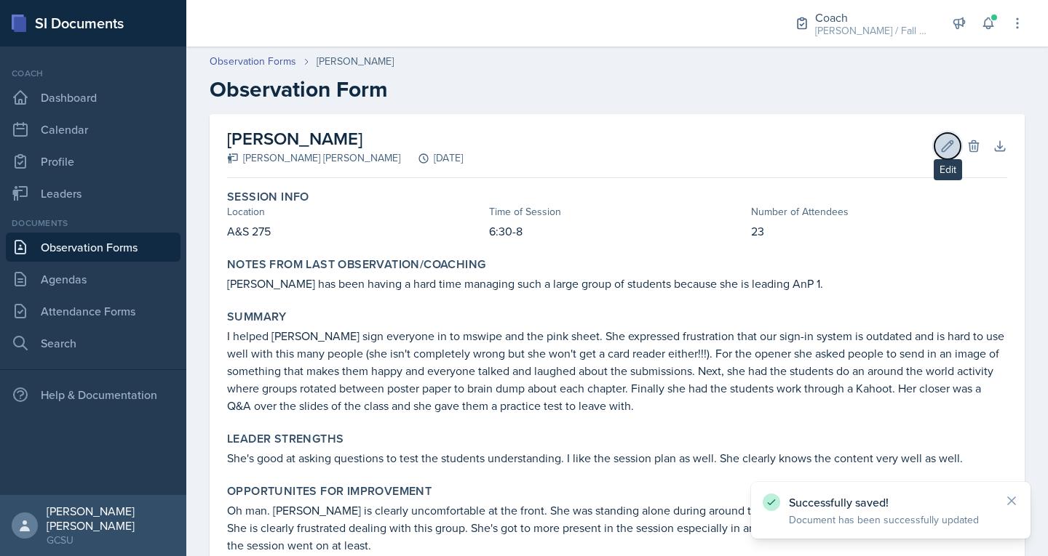
click at [942, 148] on icon at bounding box center [947, 145] width 11 height 11
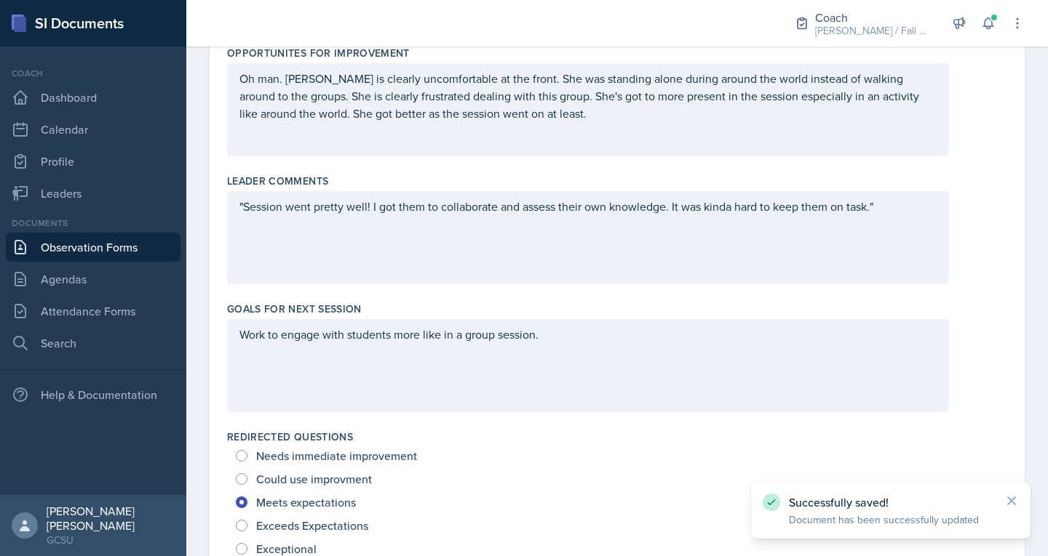
scroll to position [667, 0]
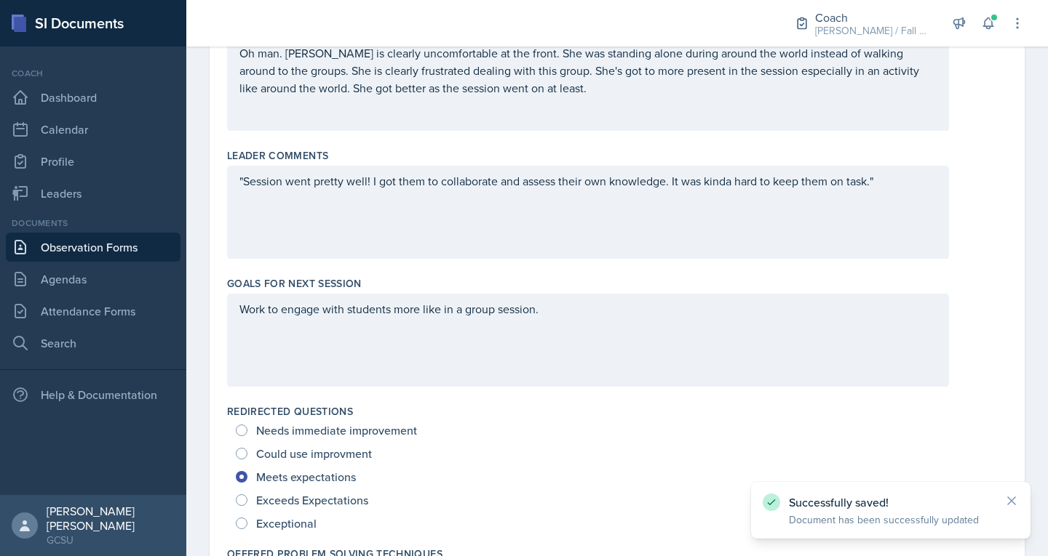
click at [598, 318] on p "Work to engage with students more like in a group session." at bounding box center [587, 308] width 697 height 17
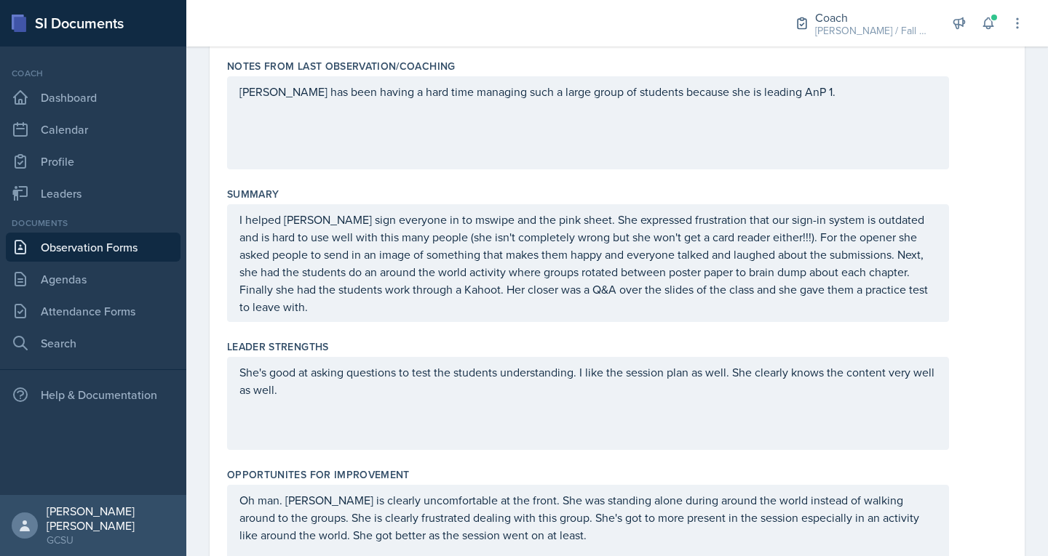
scroll to position [0, 0]
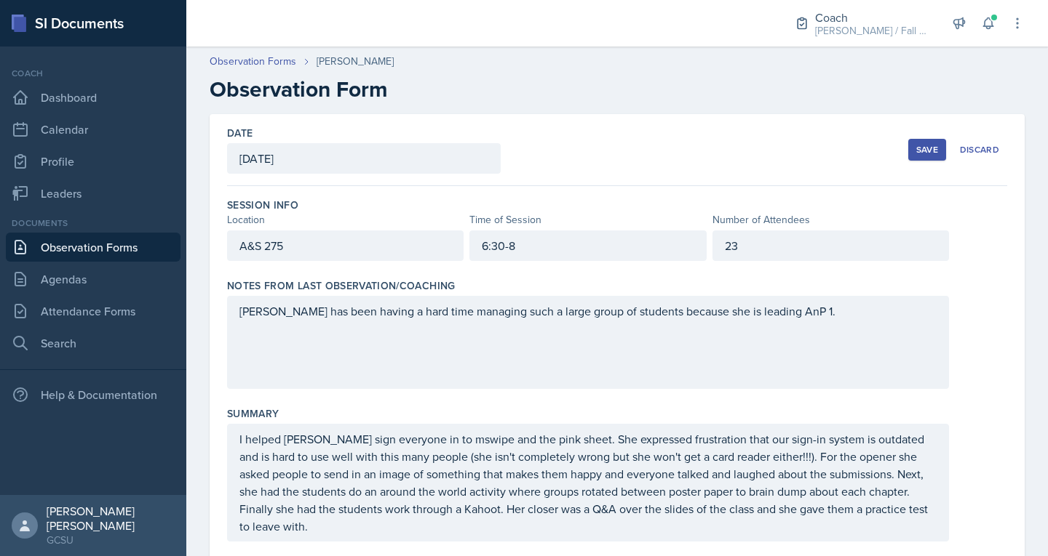
click at [927, 145] on div "Save" at bounding box center [927, 150] width 22 height 12
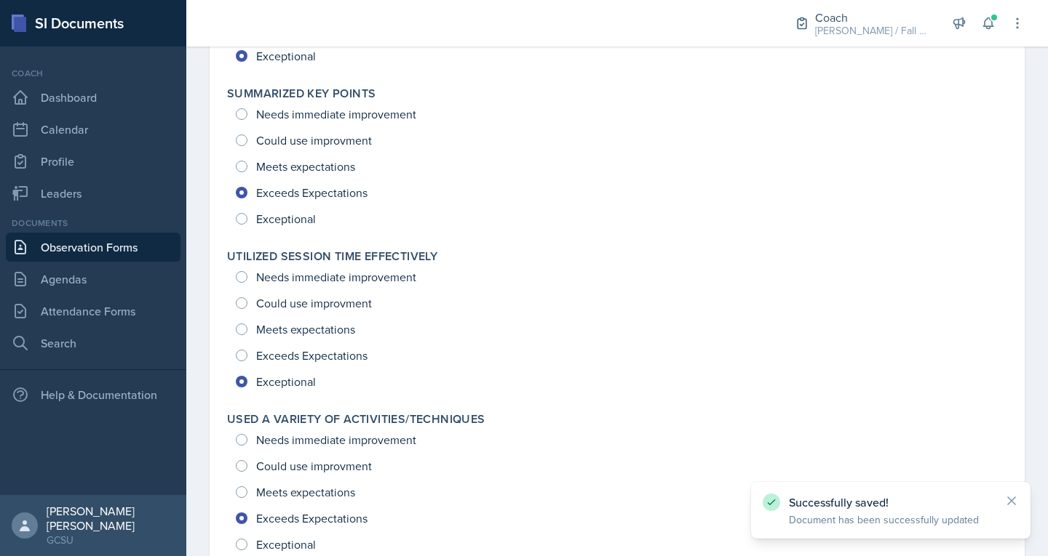
scroll to position [1995, 0]
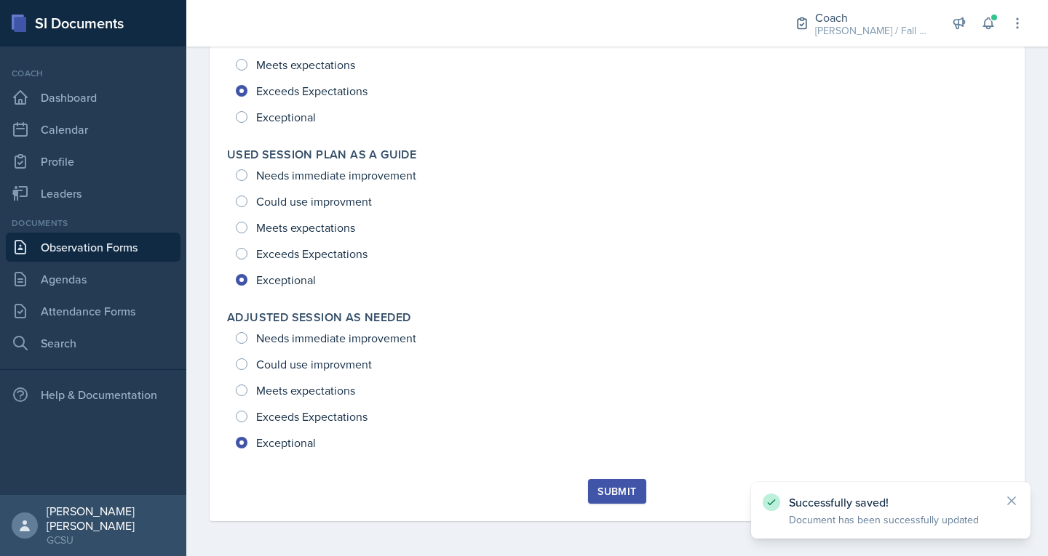
click at [628, 491] on div "Submit" at bounding box center [616, 492] width 39 height 12
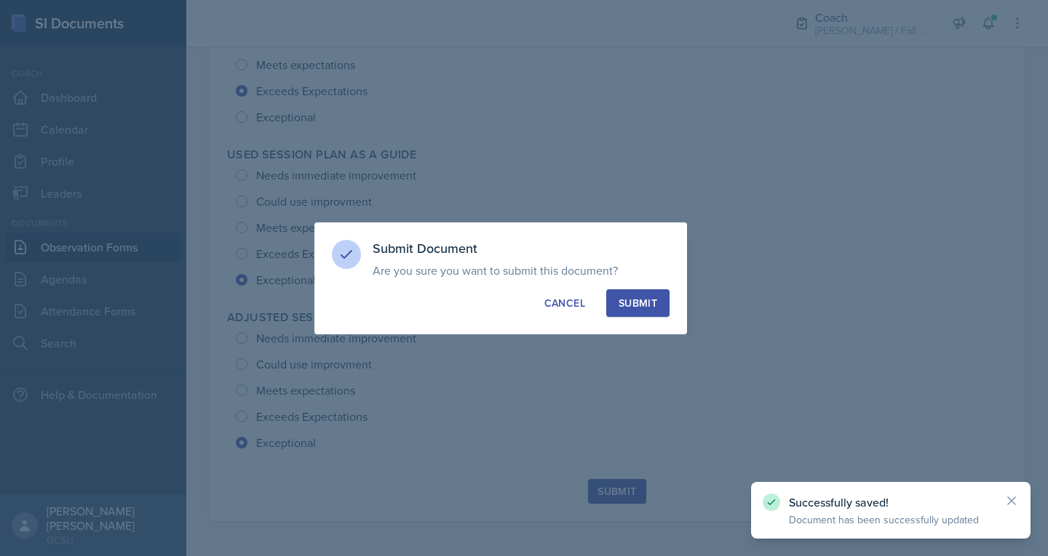
click at [630, 300] on div "Submit" at bounding box center [637, 303] width 39 height 15
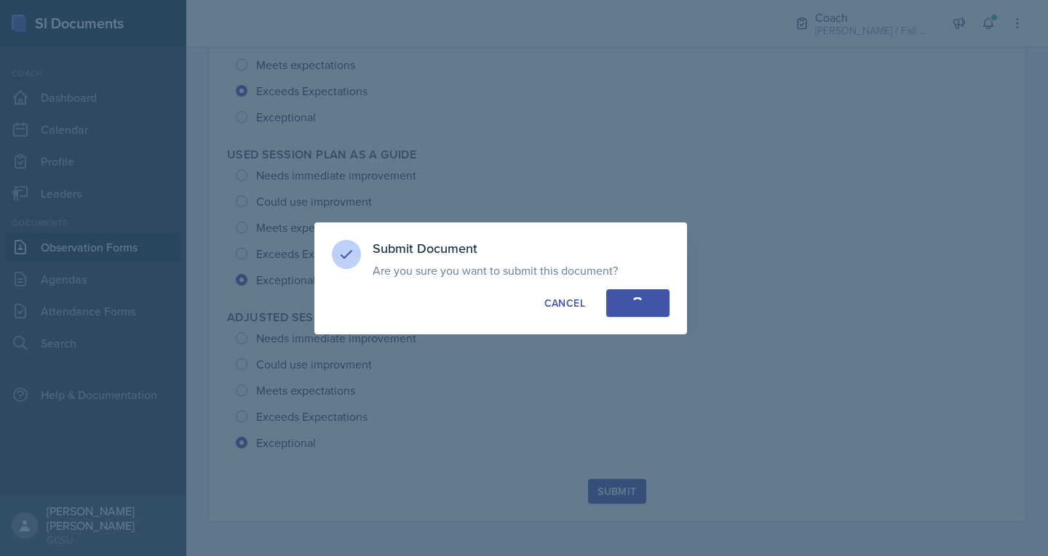
radio input "true"
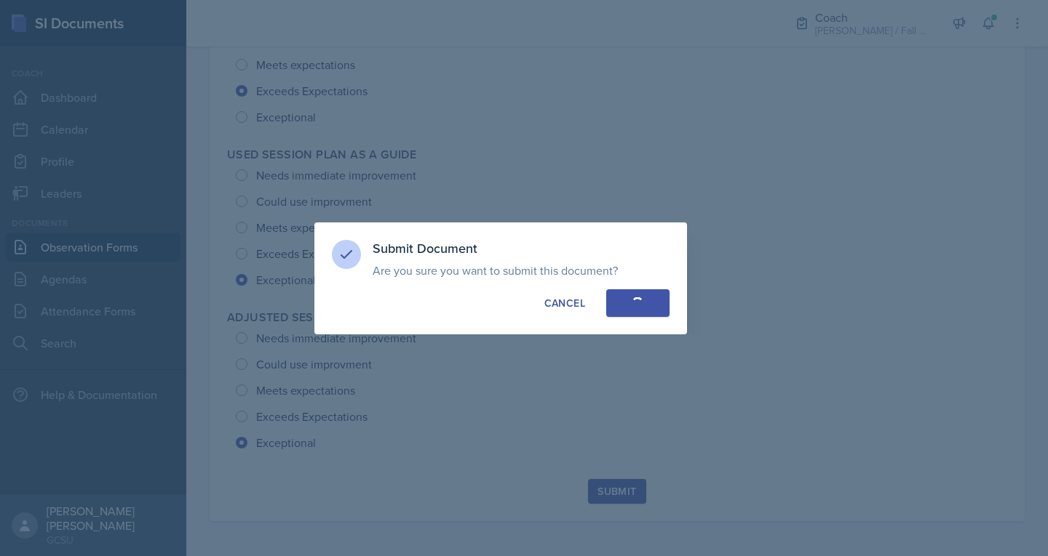
radio input "true"
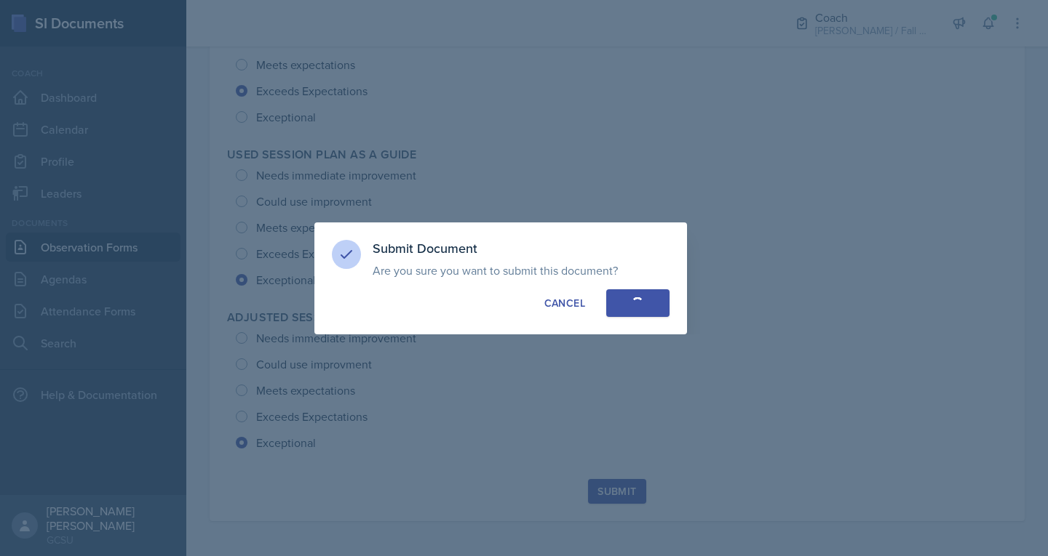
radio input "true"
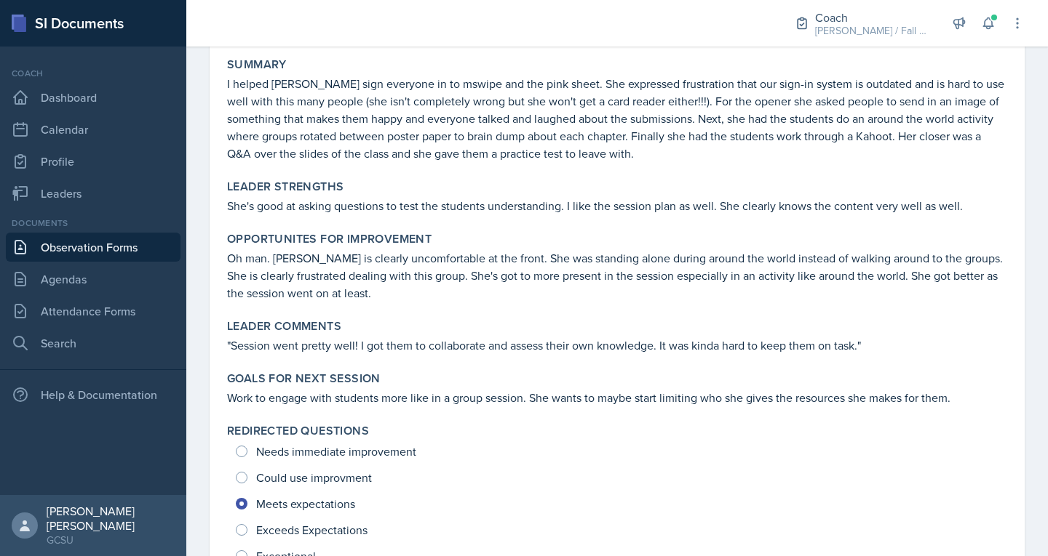
scroll to position [0, 0]
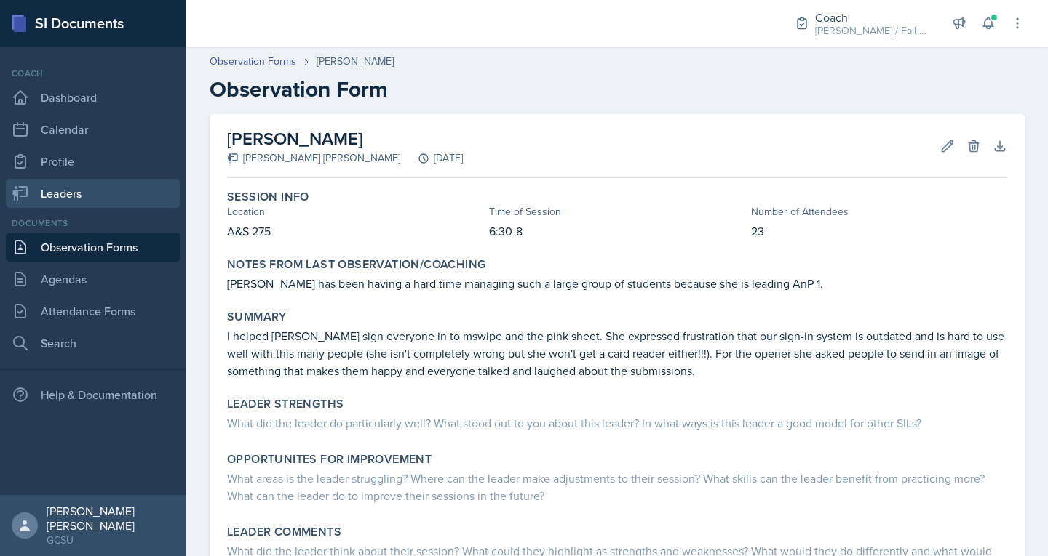
click at [71, 185] on link "Leaders" at bounding box center [93, 193] width 175 height 29
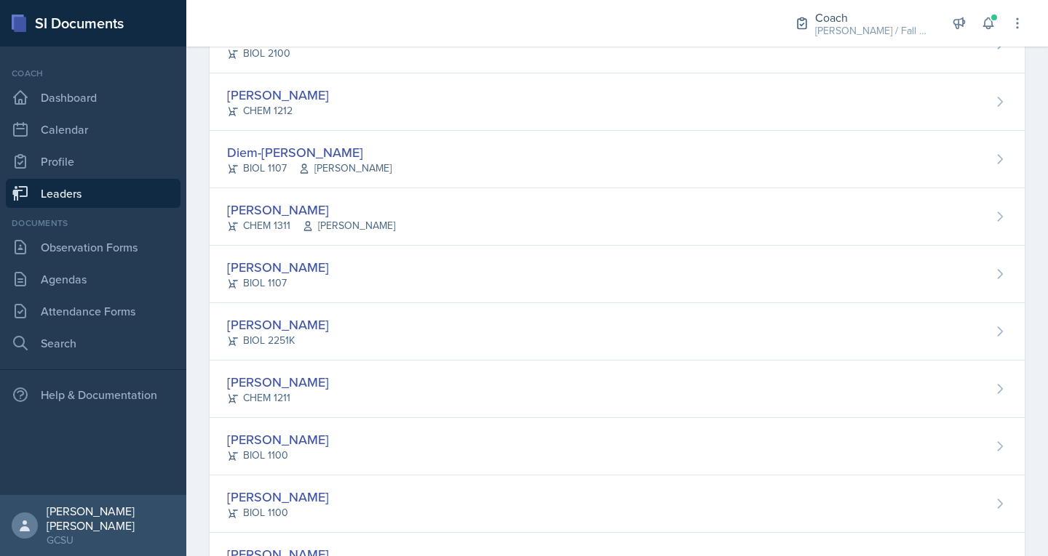
scroll to position [939, 0]
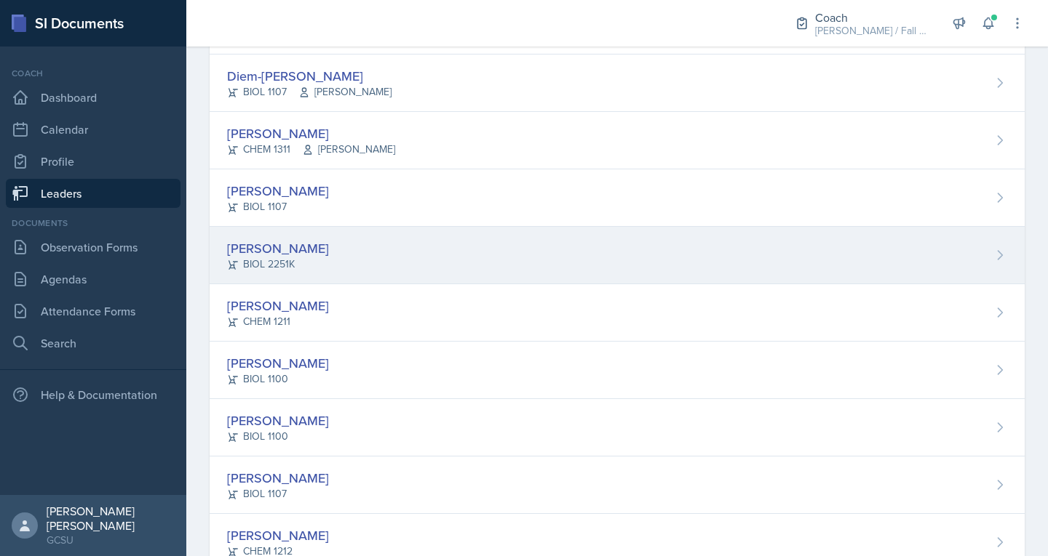
click at [306, 247] on div "Elyse Hoopes BIOL 2251K" at bounding box center [617, 255] width 815 height 57
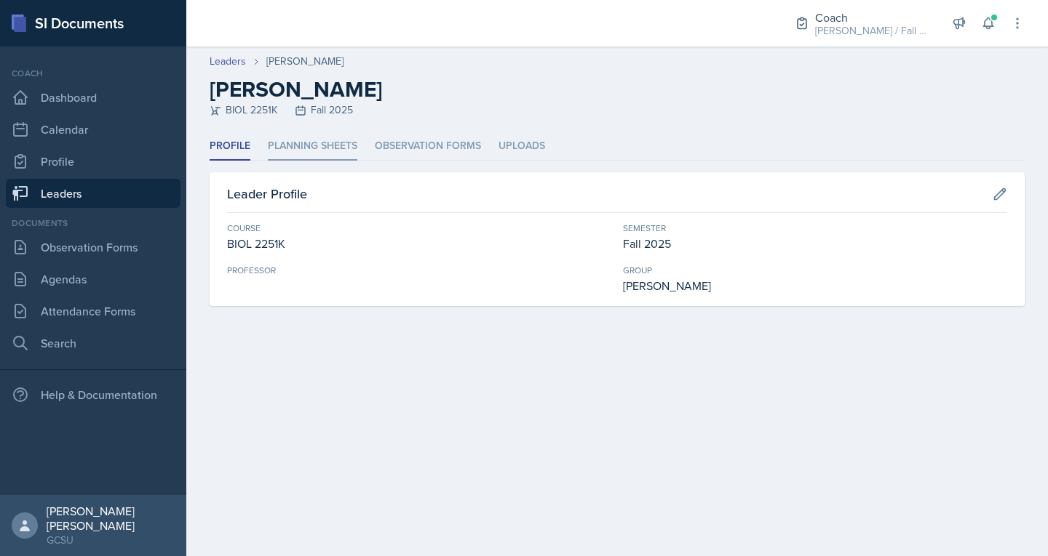
click at [301, 143] on li "Planning Sheets" at bounding box center [312, 146] width 89 height 28
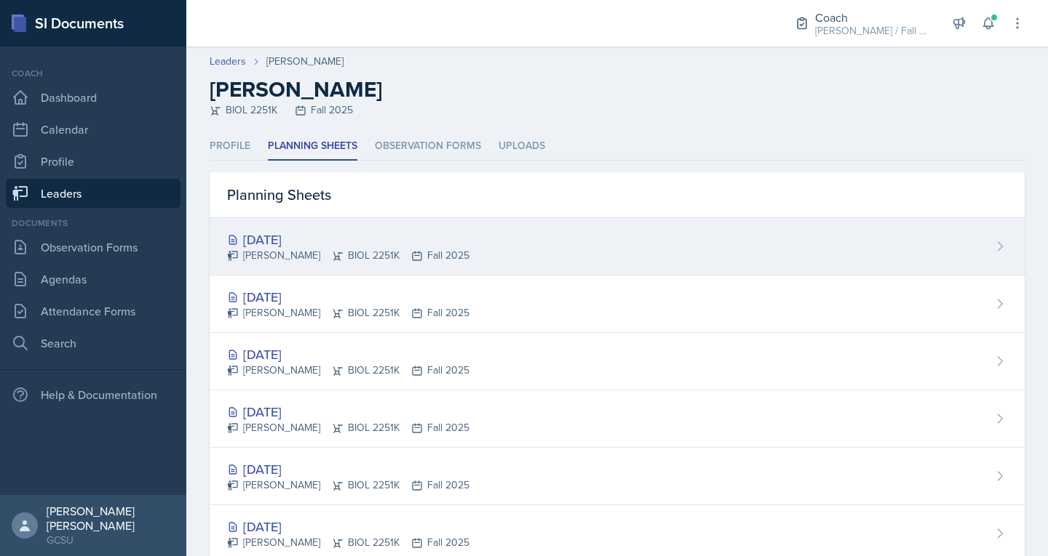
click at [286, 225] on div "Oct 8th, 2025 Elyse Hoopes BIOL 2251K Fall 2025" at bounding box center [617, 246] width 815 height 57
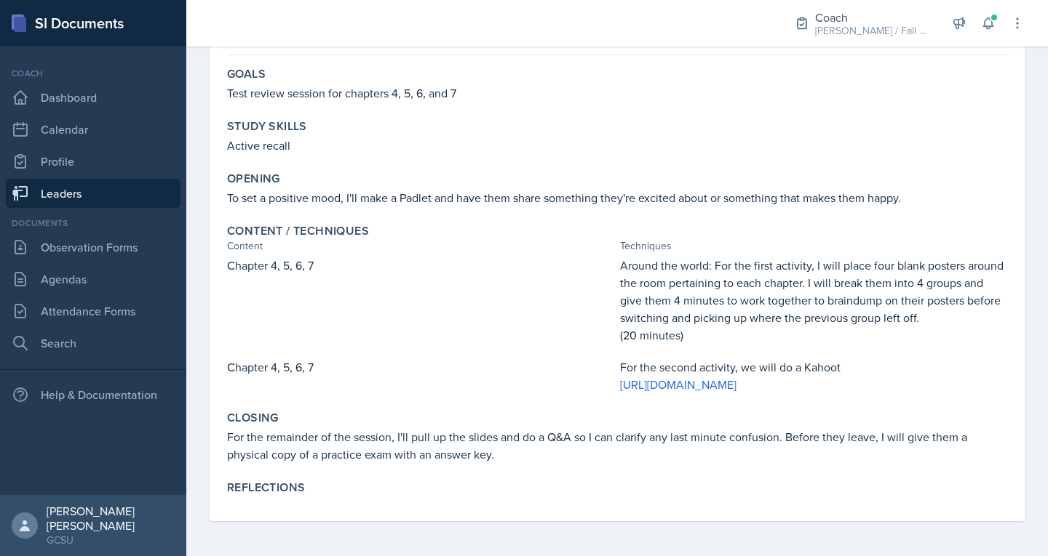
scroll to position [150, 0]
